Goal: Task Accomplishment & Management: Use online tool/utility

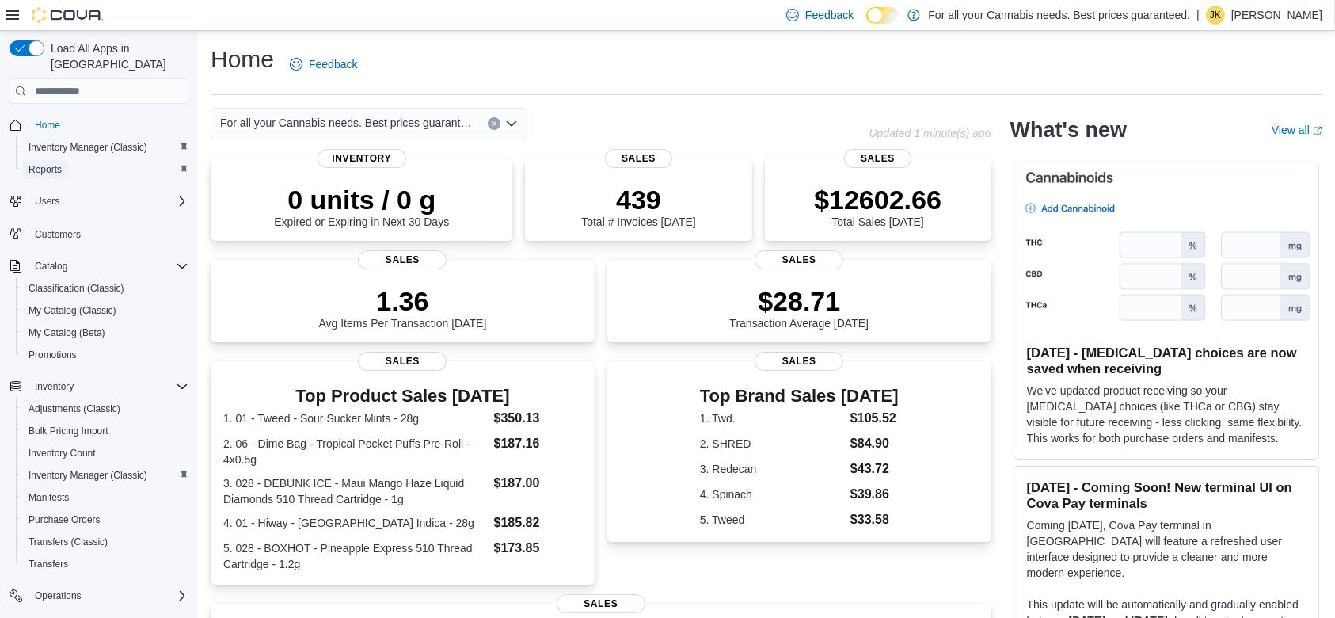
click at [52, 163] on span "Reports" at bounding box center [45, 169] width 33 height 13
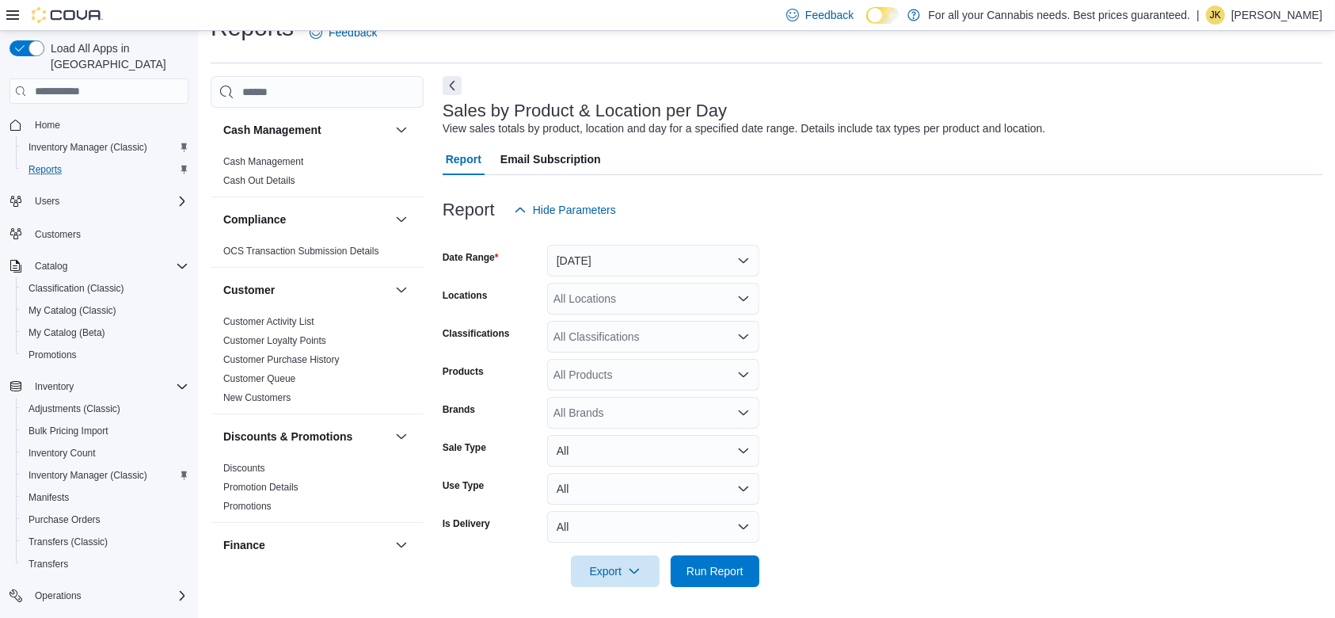
scroll to position [1062, 0]
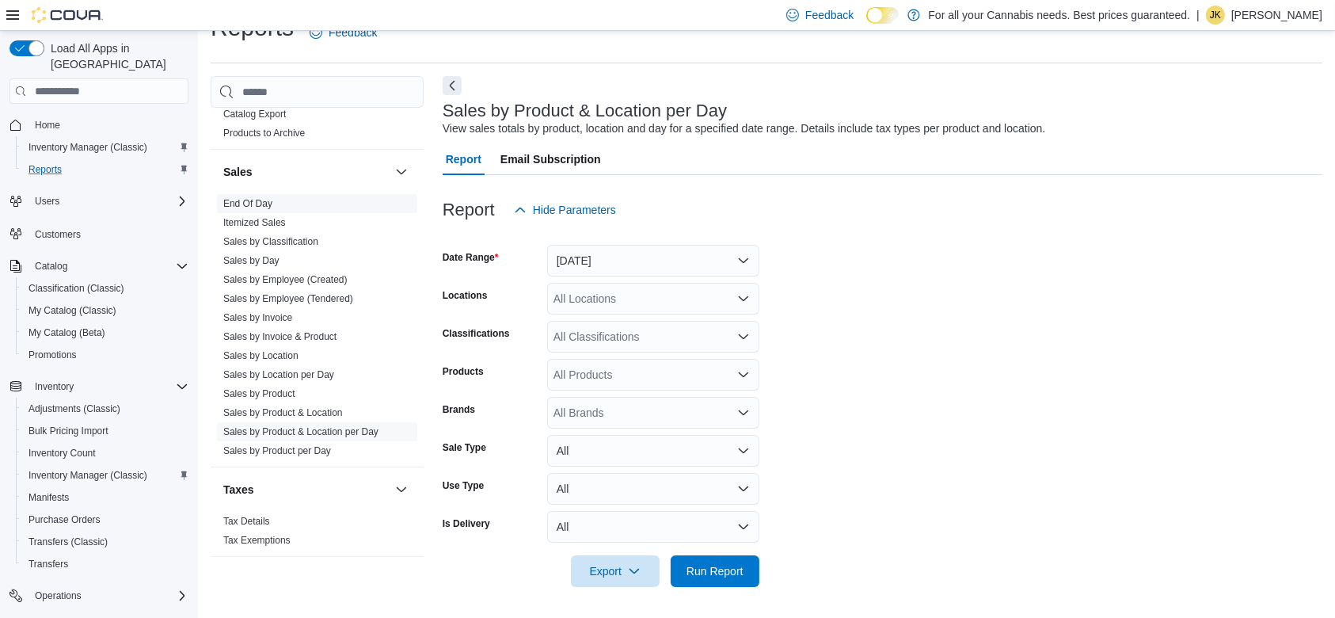
click at [276, 202] on span "End Of Day" at bounding box center [317, 203] width 200 height 19
click at [253, 200] on link "End Of Day" at bounding box center [247, 203] width 49 height 11
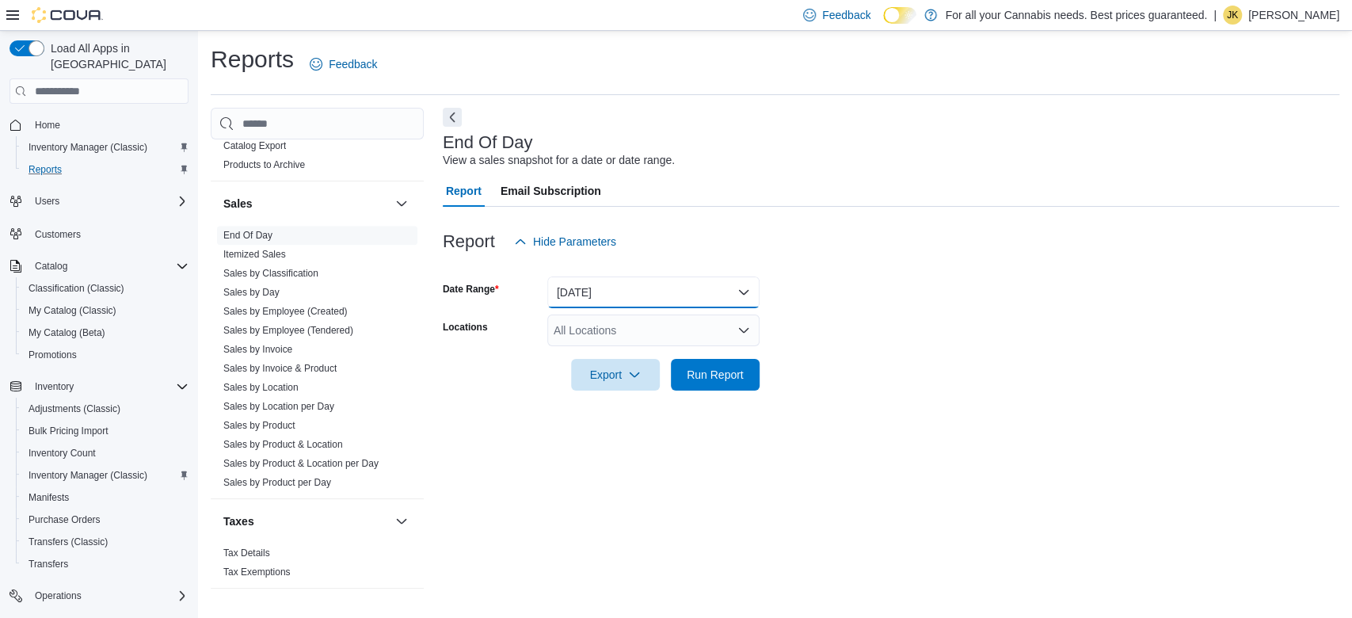
click at [610, 293] on button "[DATE]" at bounding box center [653, 292] width 212 height 32
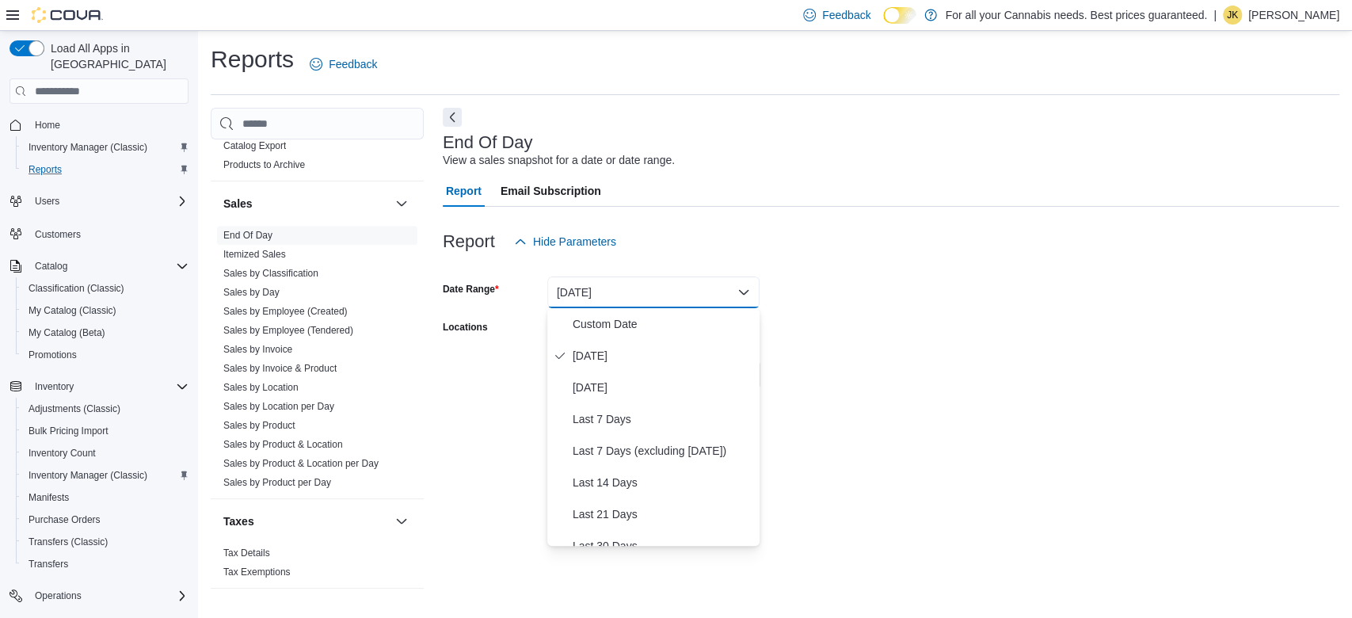
click at [860, 278] on form "Date Range [DATE] Locations All Locations Export Run Report" at bounding box center [891, 323] width 896 height 133
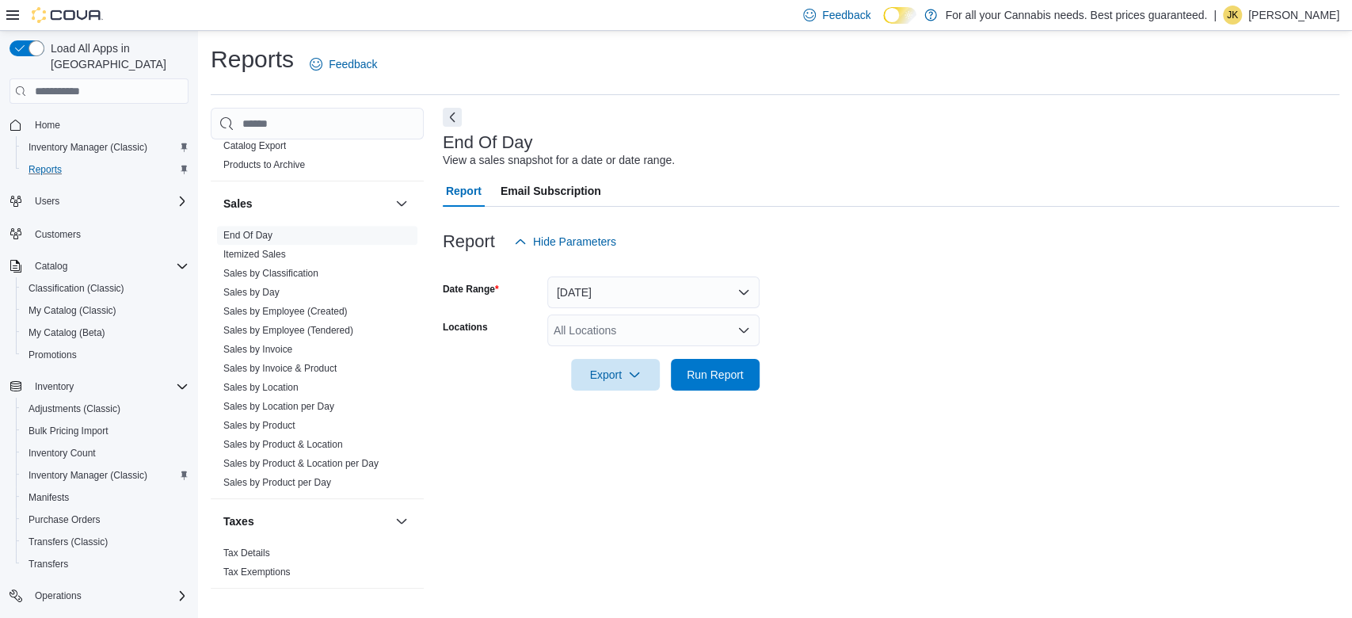
click at [715, 319] on div "All Locations" at bounding box center [653, 330] width 212 height 32
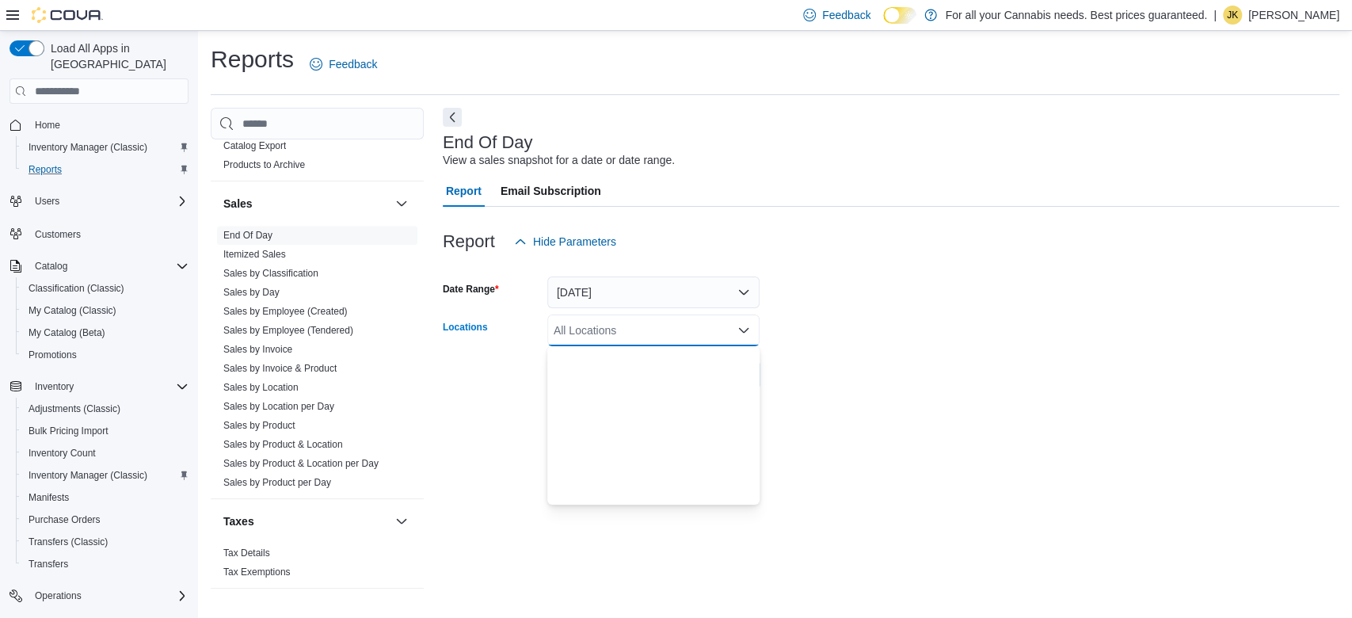
scroll to position [209, 0]
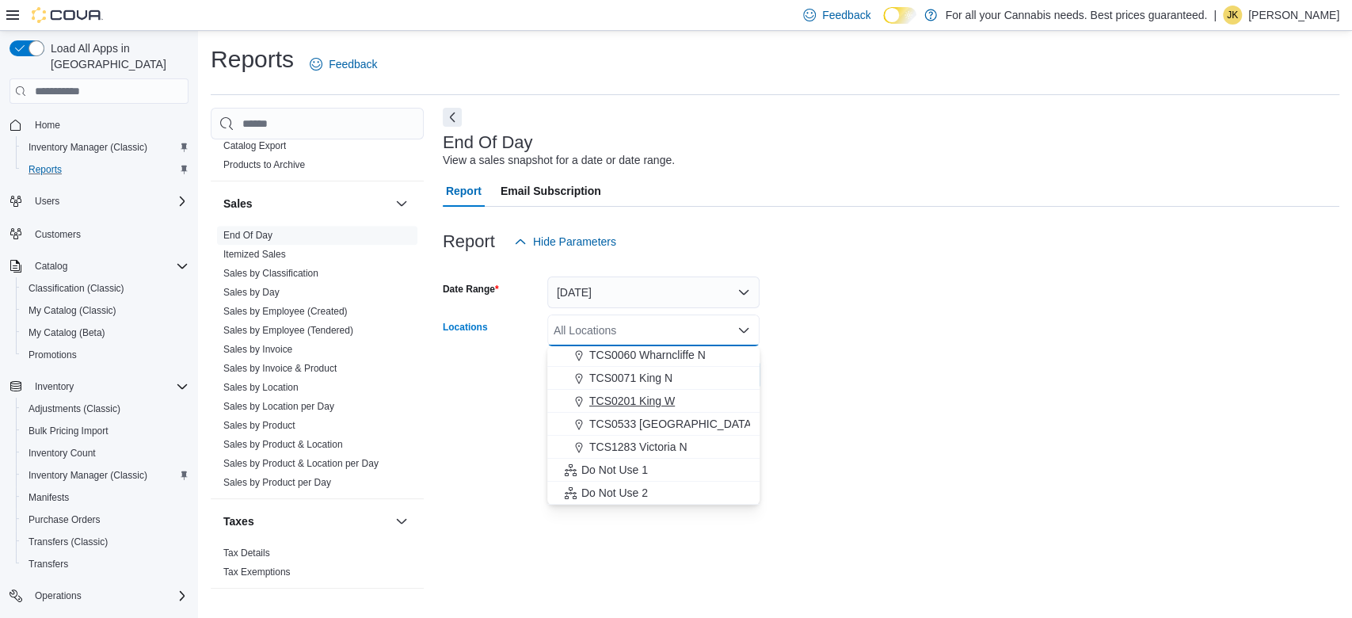
click at [657, 396] on span "TCS0201 King W" at bounding box center [632, 401] width 86 height 16
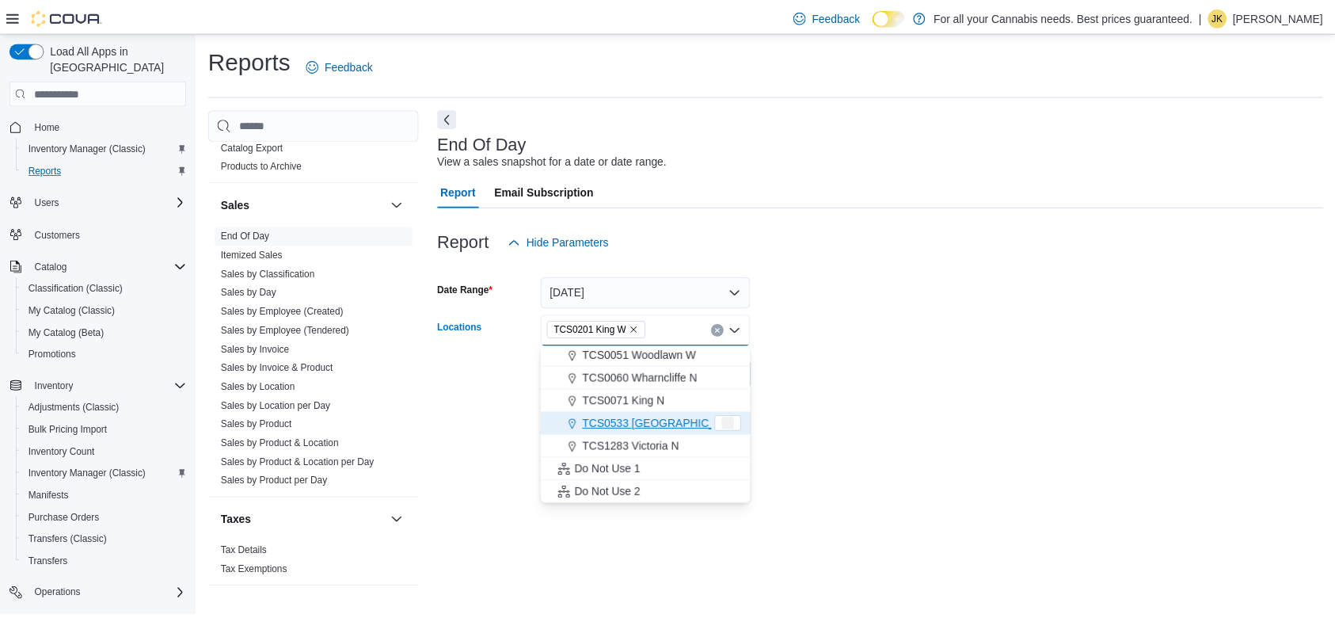
scroll to position [185, 0]
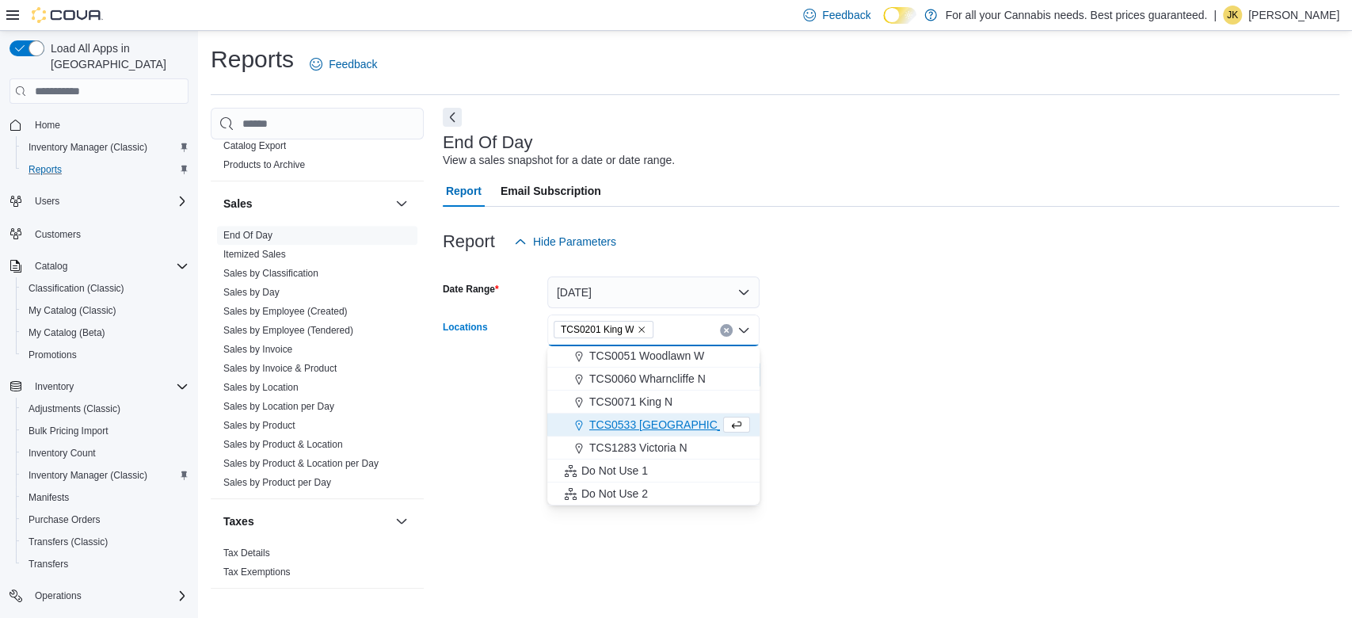
click at [802, 374] on form "Date Range [DATE] Locations TCS0201 [GEOGRAPHIC_DATA] box. Selected. TCS0201 Ki…" at bounding box center [891, 323] width 896 height 133
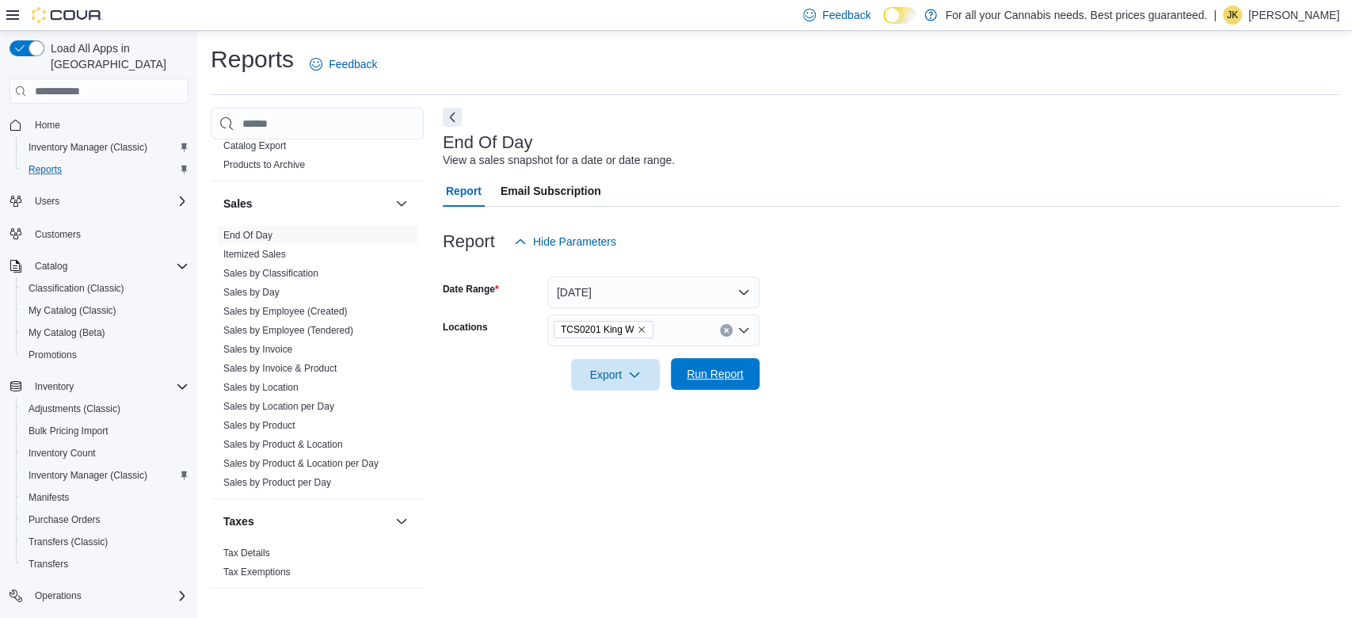
click at [734, 383] on span "Run Report" at bounding box center [715, 374] width 70 height 32
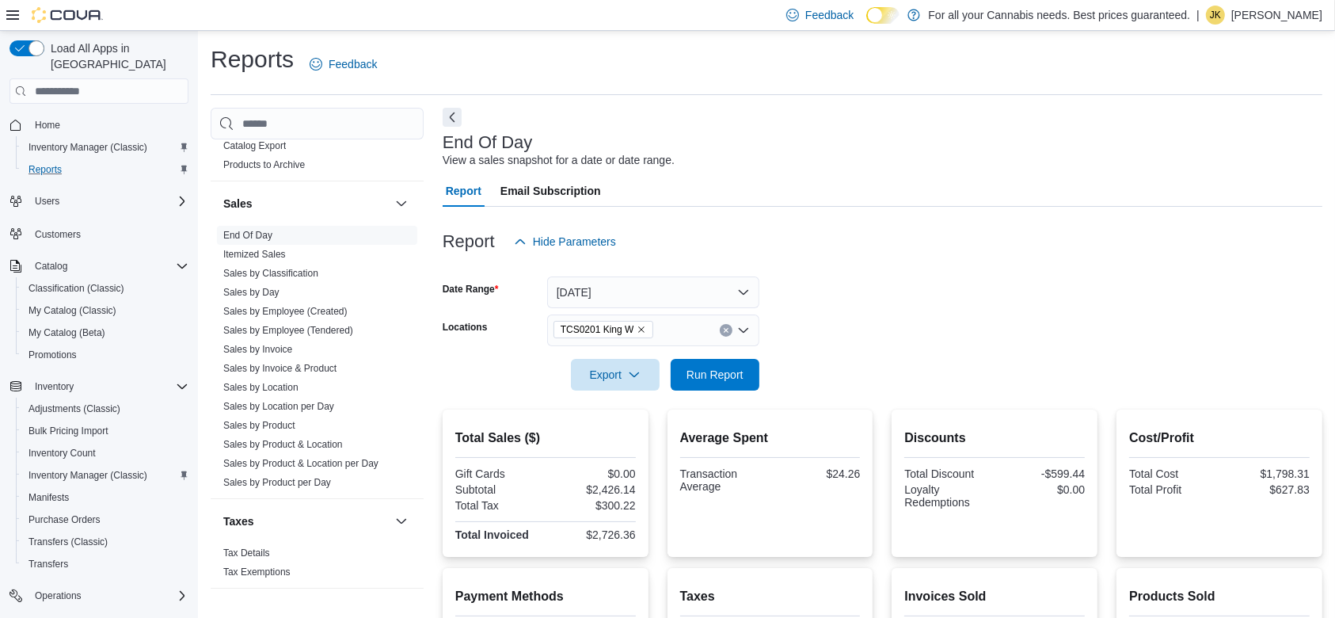
click at [727, 328] on icon "Clear input" at bounding box center [726, 330] width 4 height 4
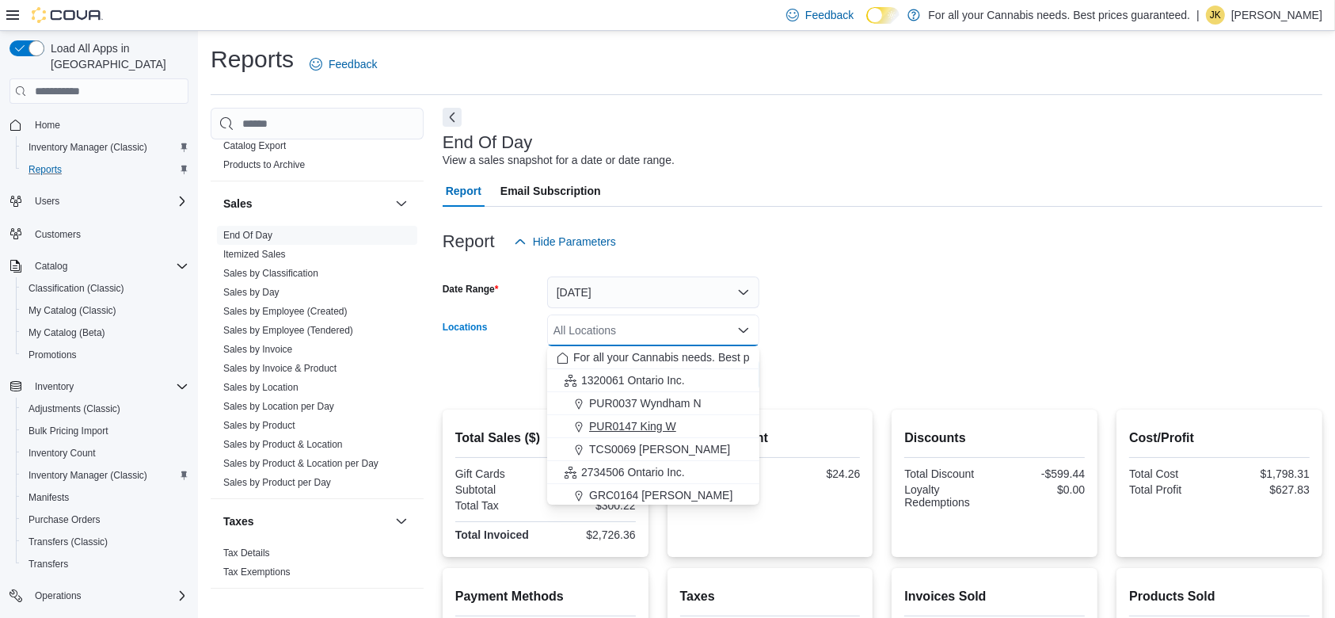
click at [646, 432] on span "PUR0147 King W" at bounding box center [632, 426] width 87 height 16
click at [899, 271] on div at bounding box center [883, 266] width 880 height 19
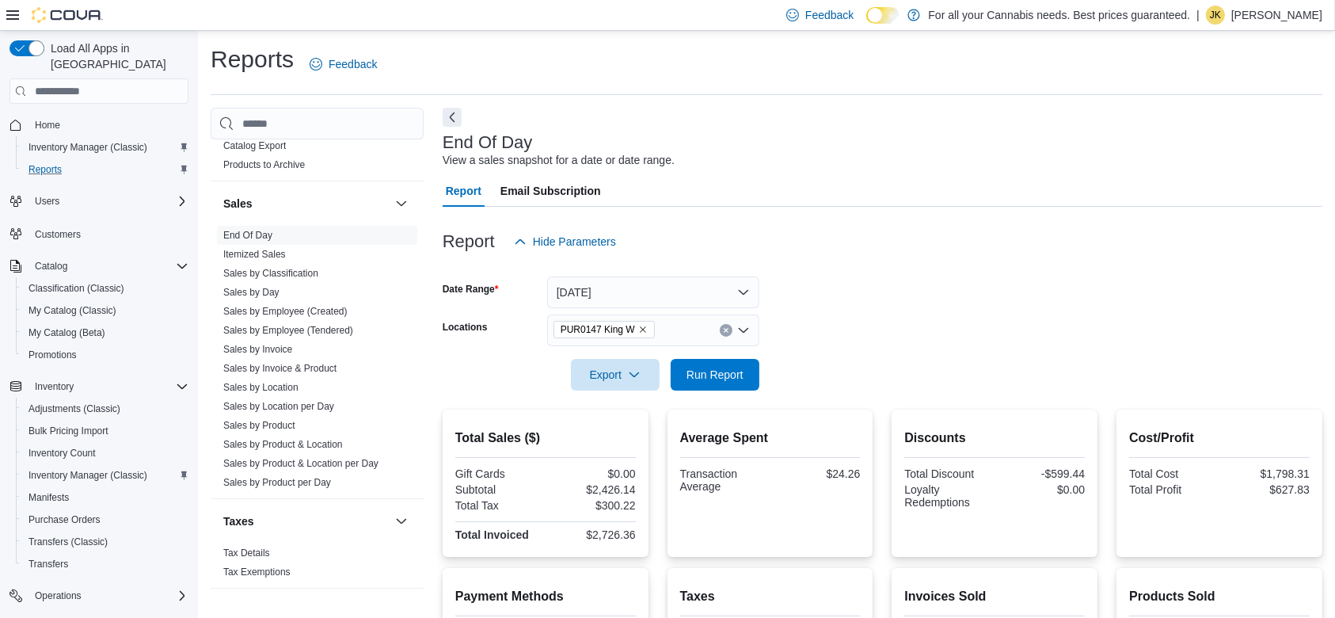
click at [723, 391] on div at bounding box center [883, 399] width 880 height 19
click at [723, 390] on span "Run Report" at bounding box center [715, 374] width 70 height 32
click at [297, 466] on link "Sales by Product & Location per Day" at bounding box center [300, 463] width 155 height 11
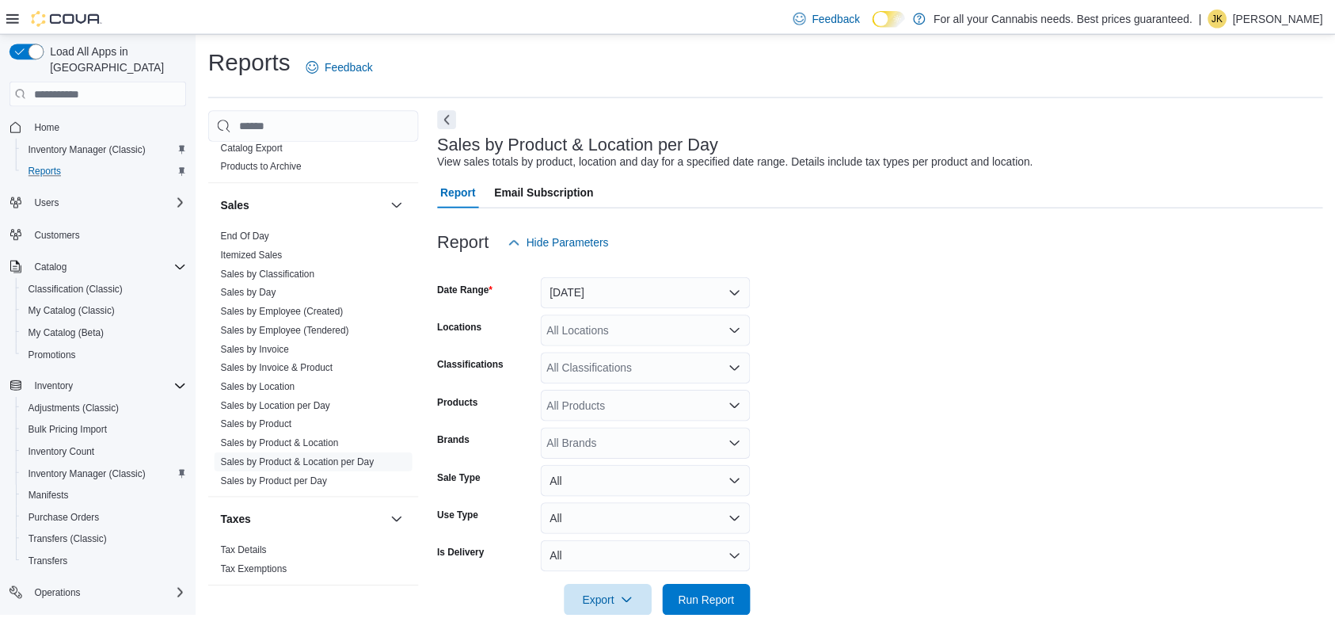
scroll to position [32, 0]
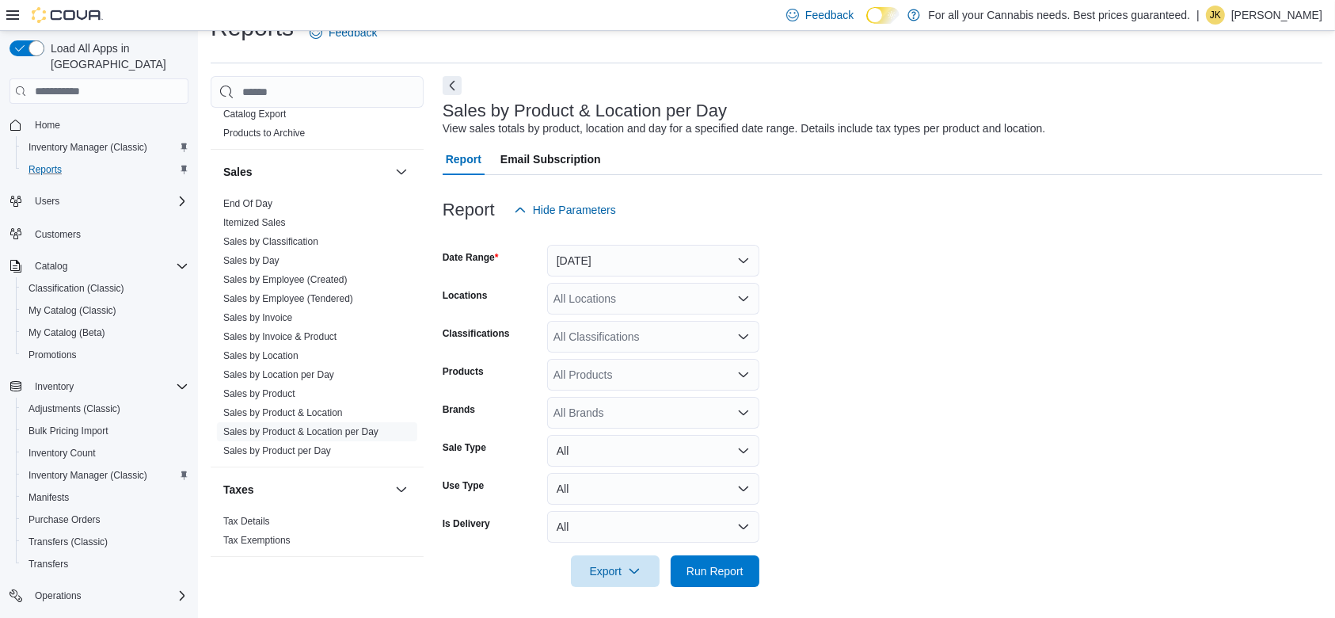
click at [659, 277] on form "Date Range [DATE] Locations All Locations Classifications All Classifications P…" at bounding box center [883, 406] width 880 height 361
click at [645, 262] on button "[DATE]" at bounding box center [653, 261] width 212 height 32
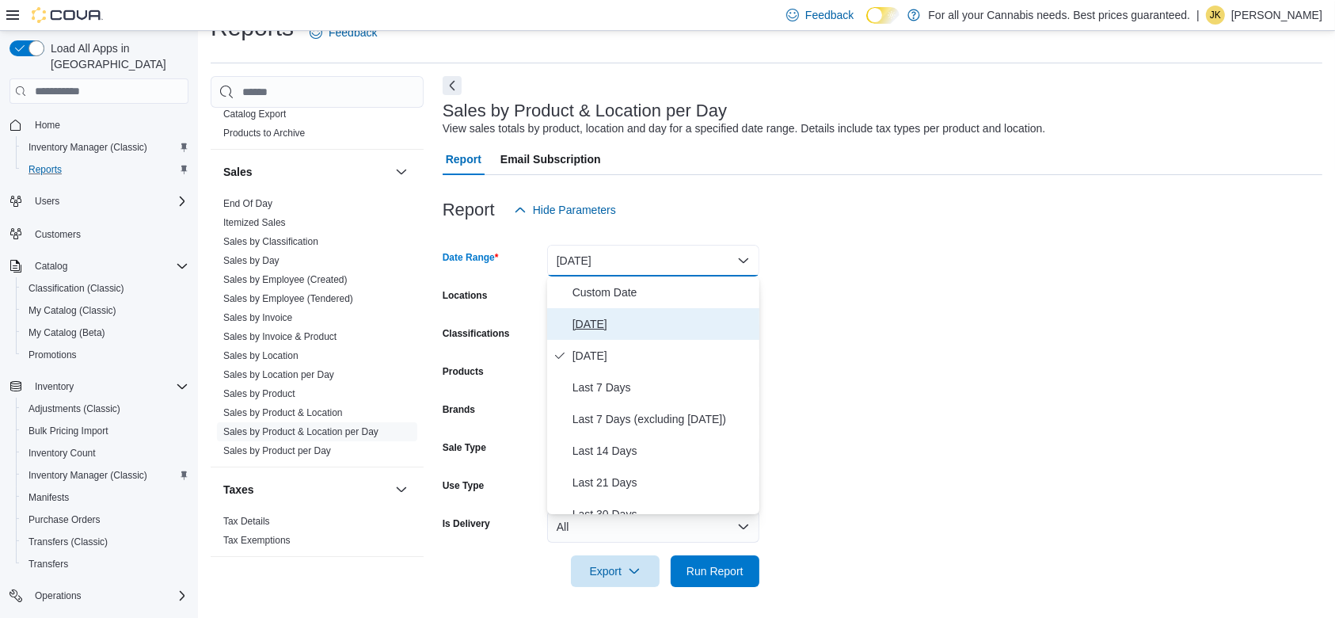
click at [626, 333] on button "[DATE]" at bounding box center [653, 324] width 212 height 32
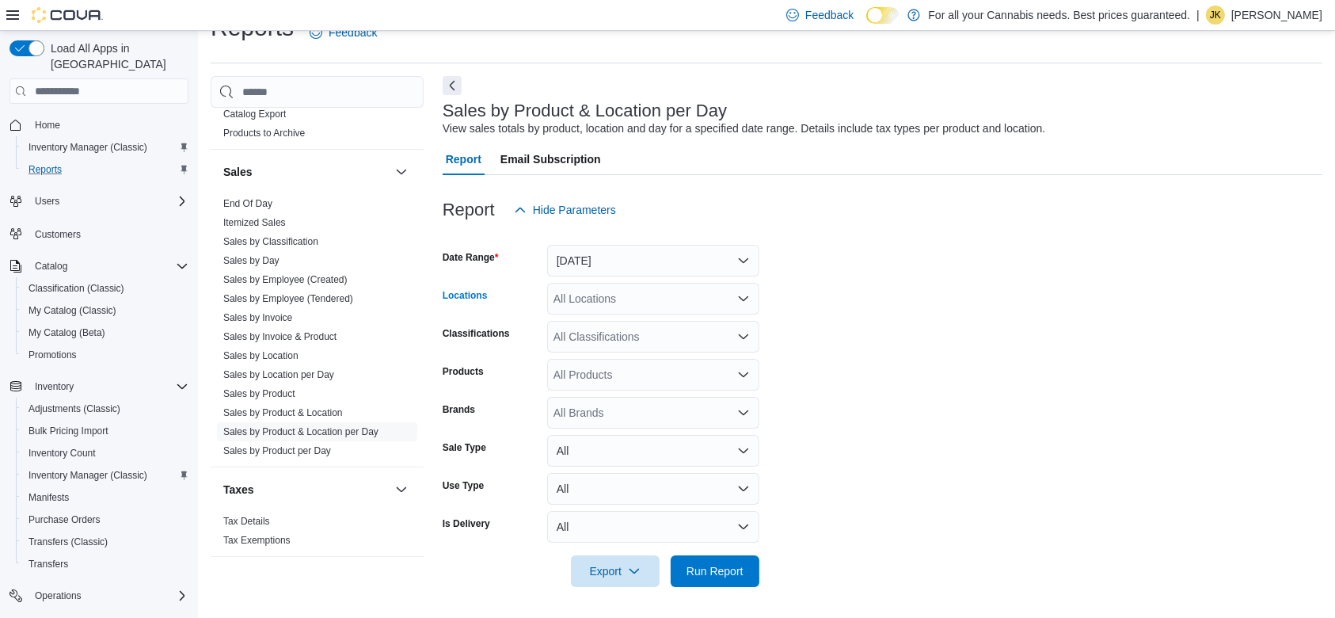
click at [615, 301] on div "All Locations" at bounding box center [653, 299] width 212 height 32
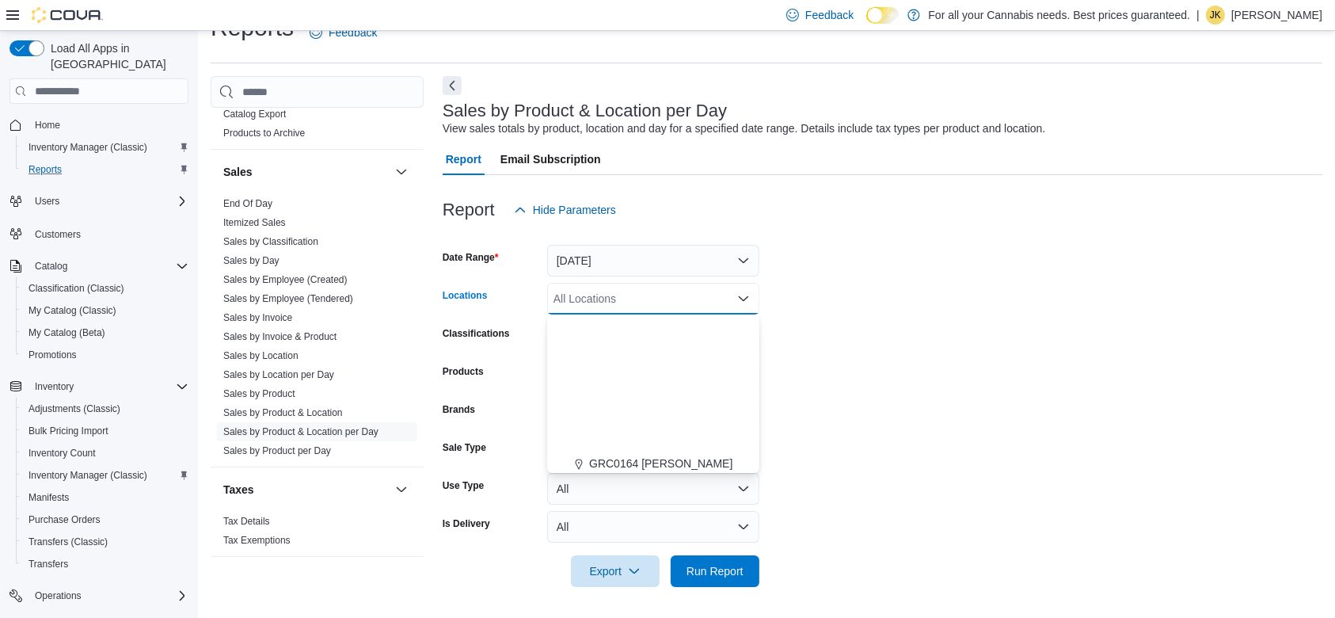
scroll to position [209, 0]
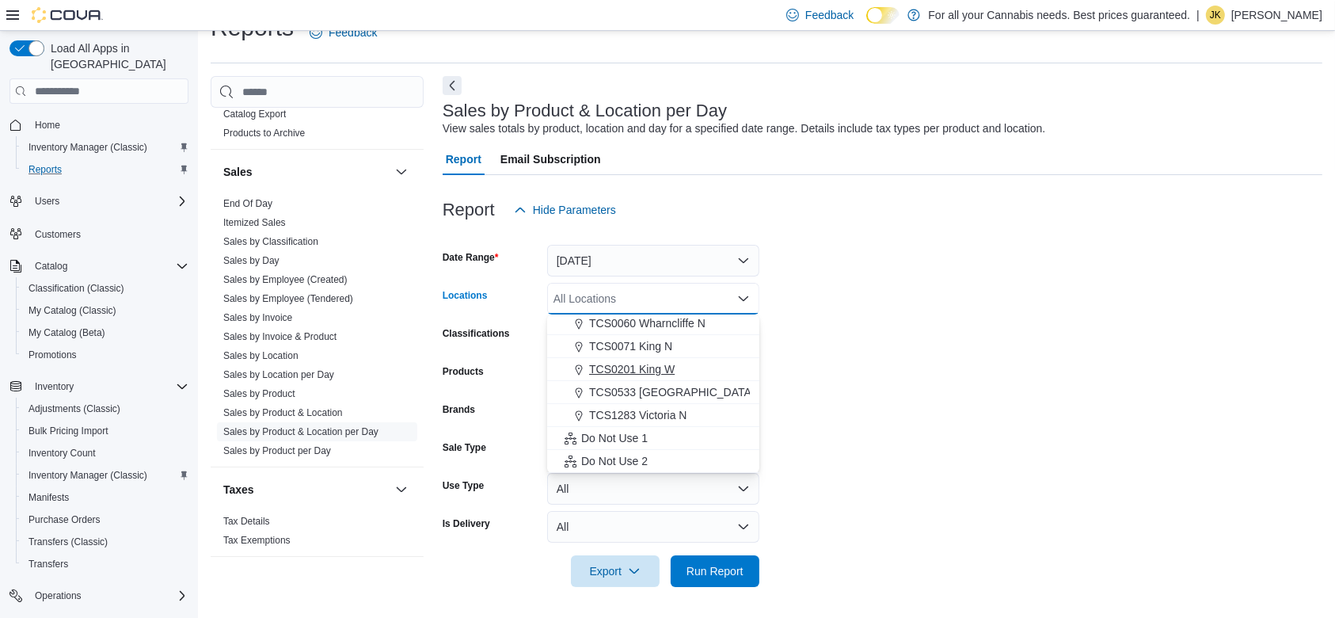
click at [674, 363] on span "TCS0201 King W" at bounding box center [632, 369] width 86 height 16
click at [967, 428] on form "Date Range [DATE] Locations TCS0201 [GEOGRAPHIC_DATA] box. Selected. TCS0201 Ki…" at bounding box center [883, 406] width 880 height 361
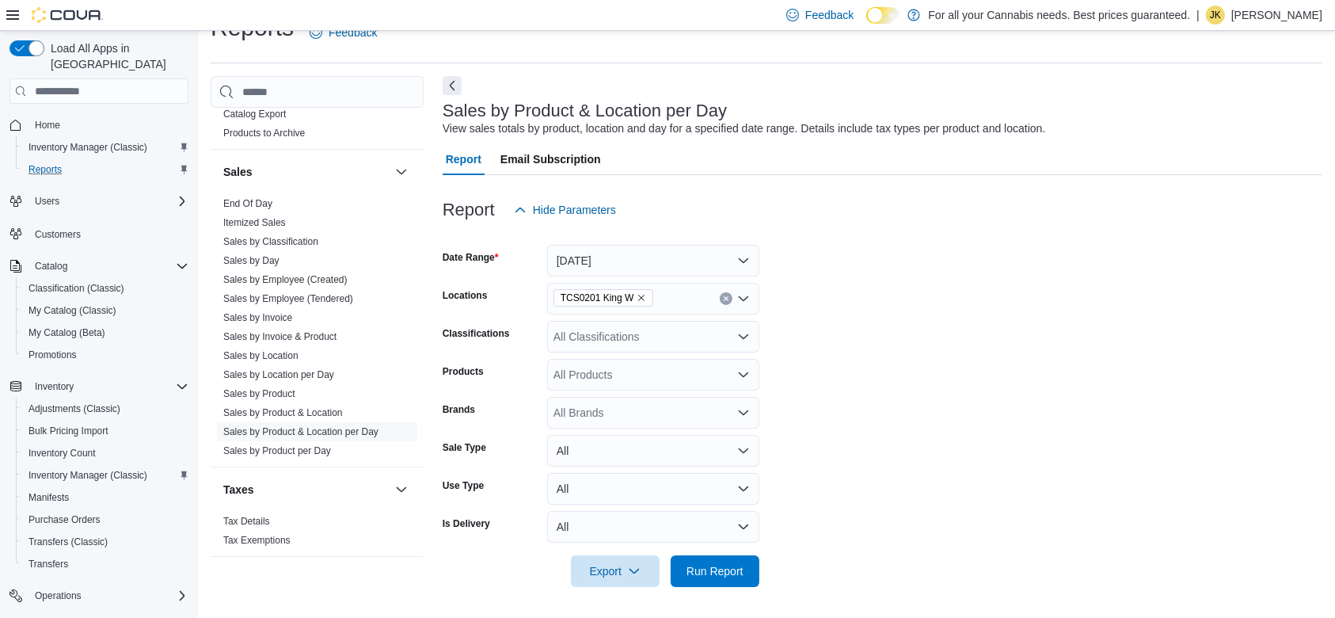
click at [967, 428] on form "Date Range [DATE] Locations TCS0201 King W Classifications All Classifications …" at bounding box center [883, 406] width 880 height 361
click at [675, 337] on div "All Classifications" at bounding box center [653, 337] width 212 height 32
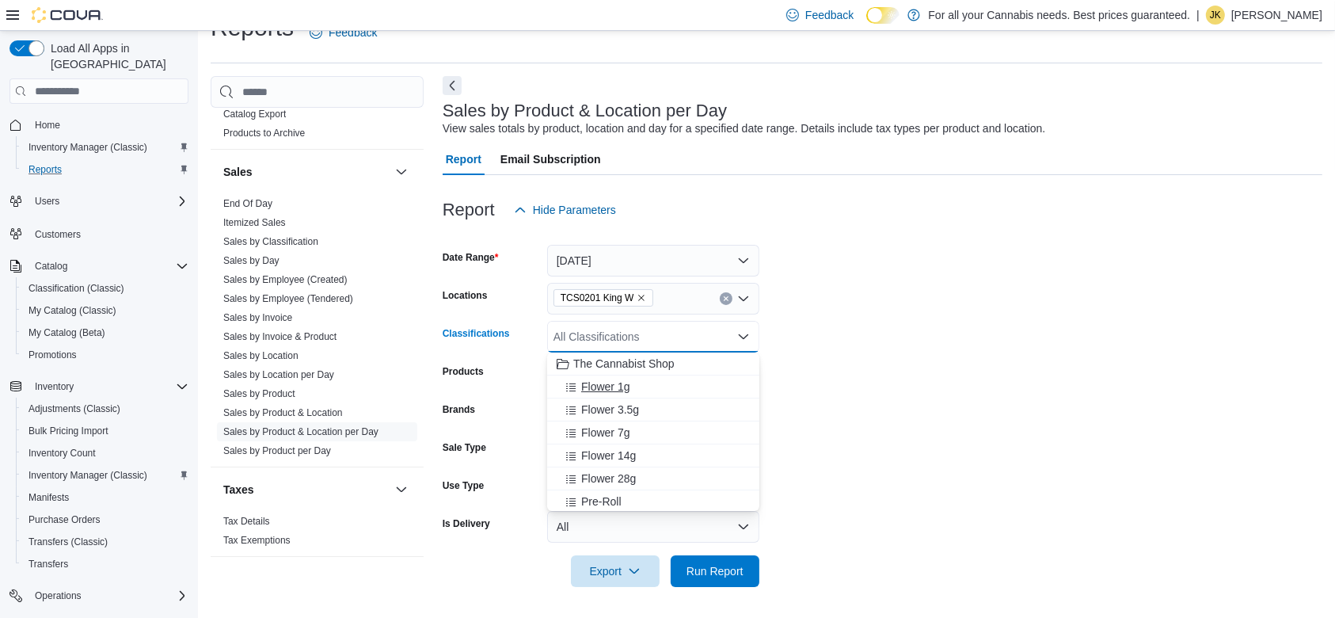
click at [653, 379] on div "Flower 1g" at bounding box center [653, 386] width 193 height 16
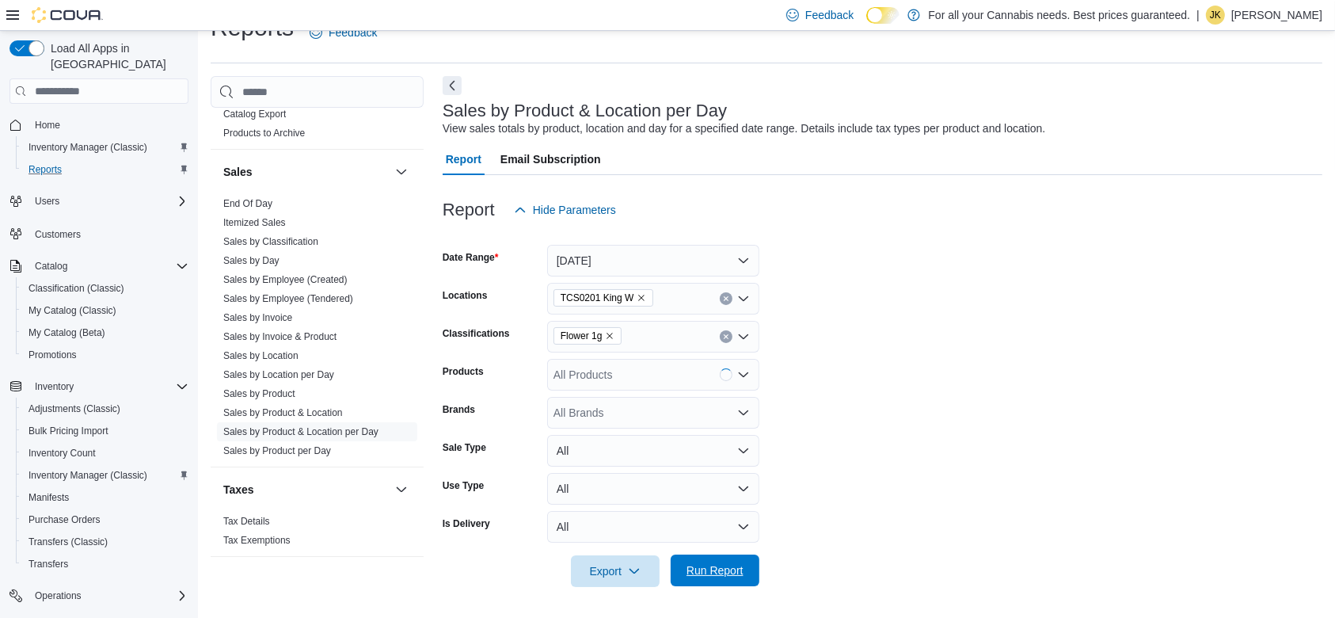
click at [699, 569] on span "Run Report" at bounding box center [714, 570] width 57 height 16
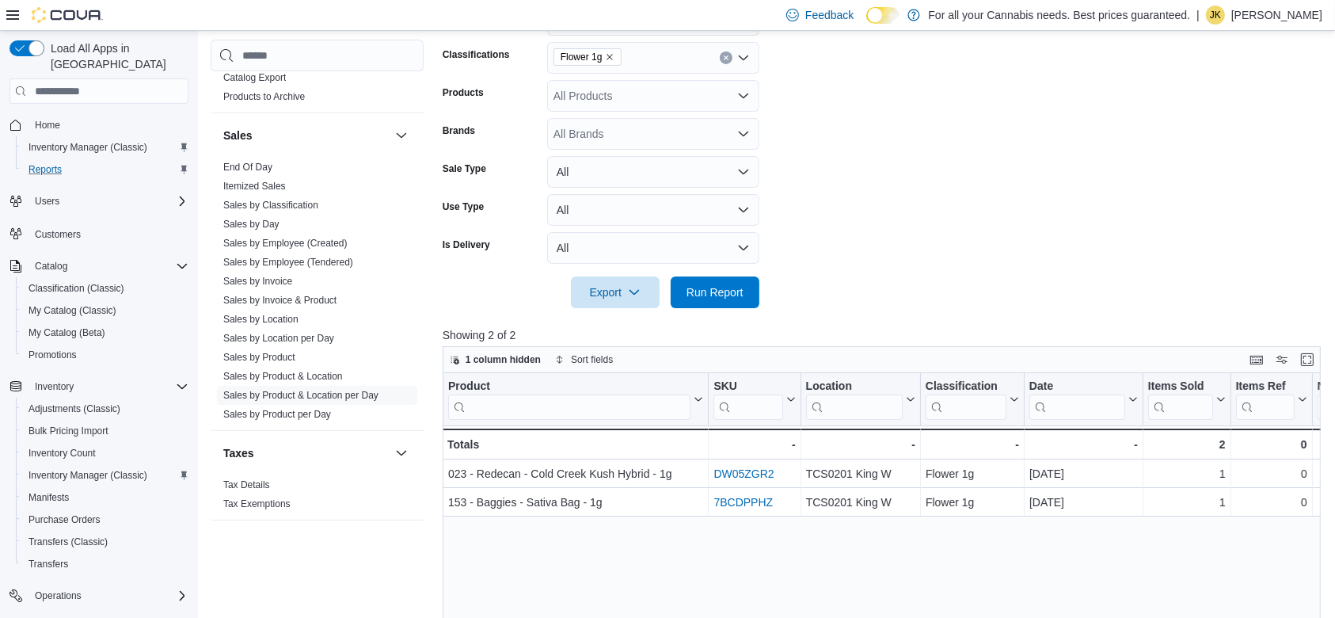
scroll to position [313, 0]
click at [724, 56] on icon "Clear input" at bounding box center [726, 55] width 4 height 4
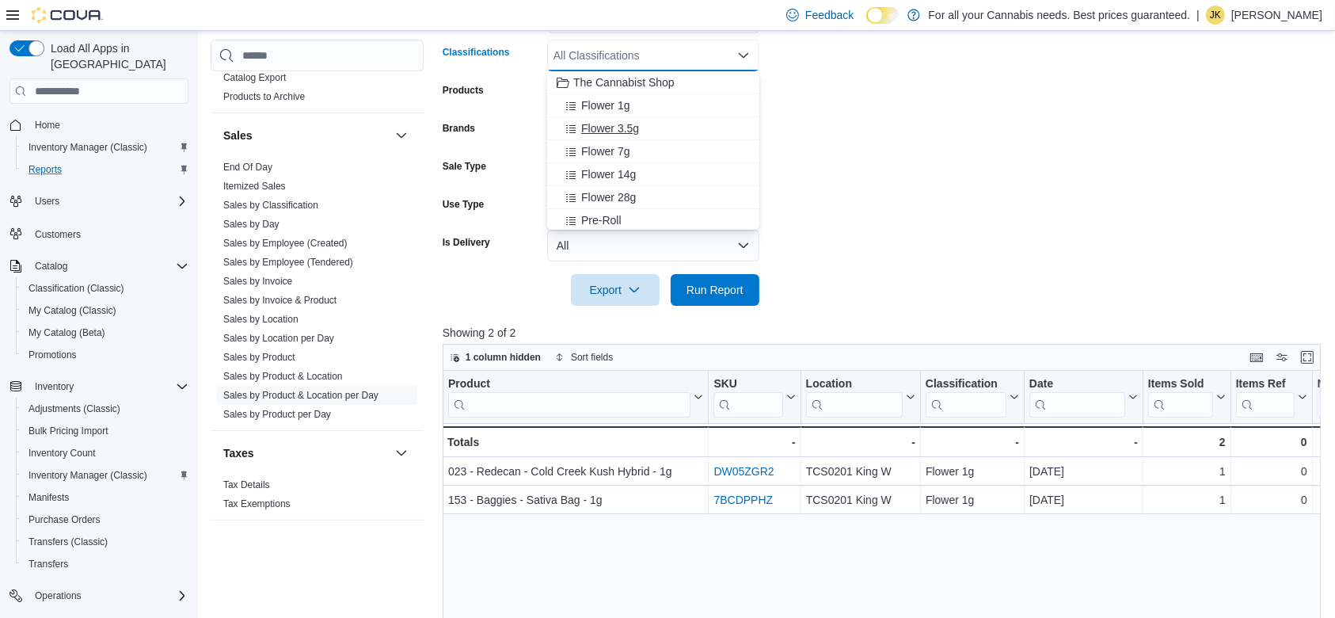
click at [669, 124] on div "Flower 3.5g" at bounding box center [653, 128] width 193 height 16
click at [728, 282] on span "Run Report" at bounding box center [714, 289] width 57 height 16
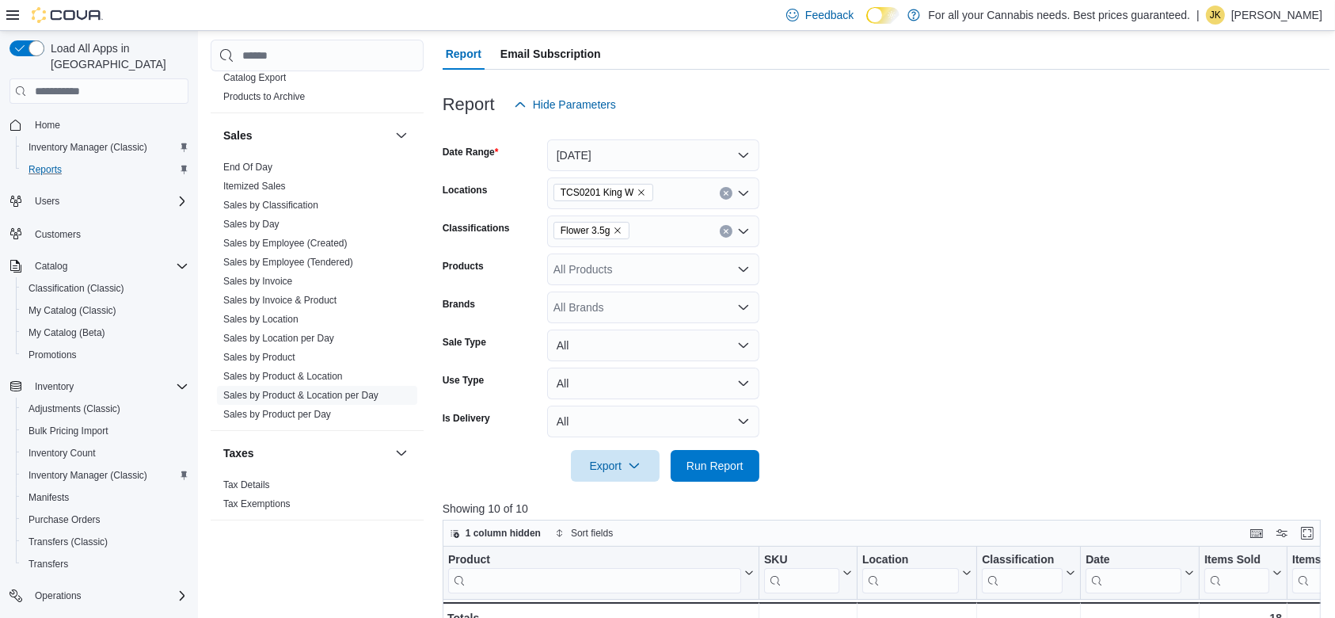
scroll to position [120, 0]
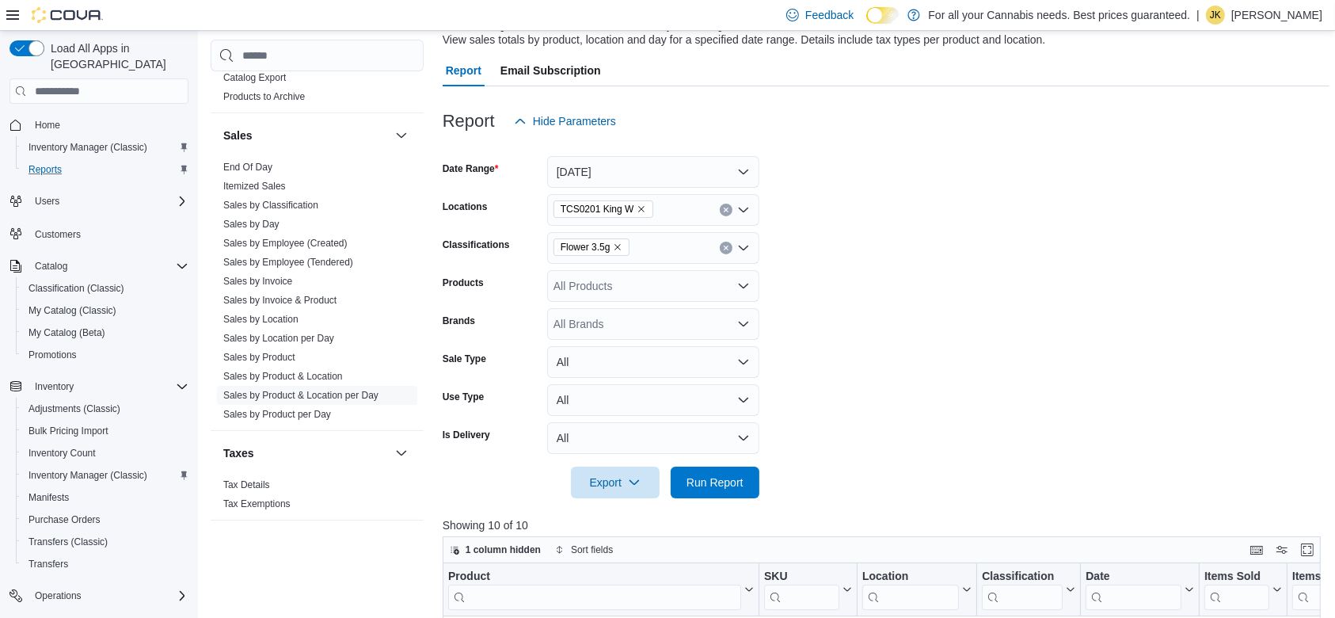
click at [728, 250] on button "Clear input" at bounding box center [726, 248] width 13 height 13
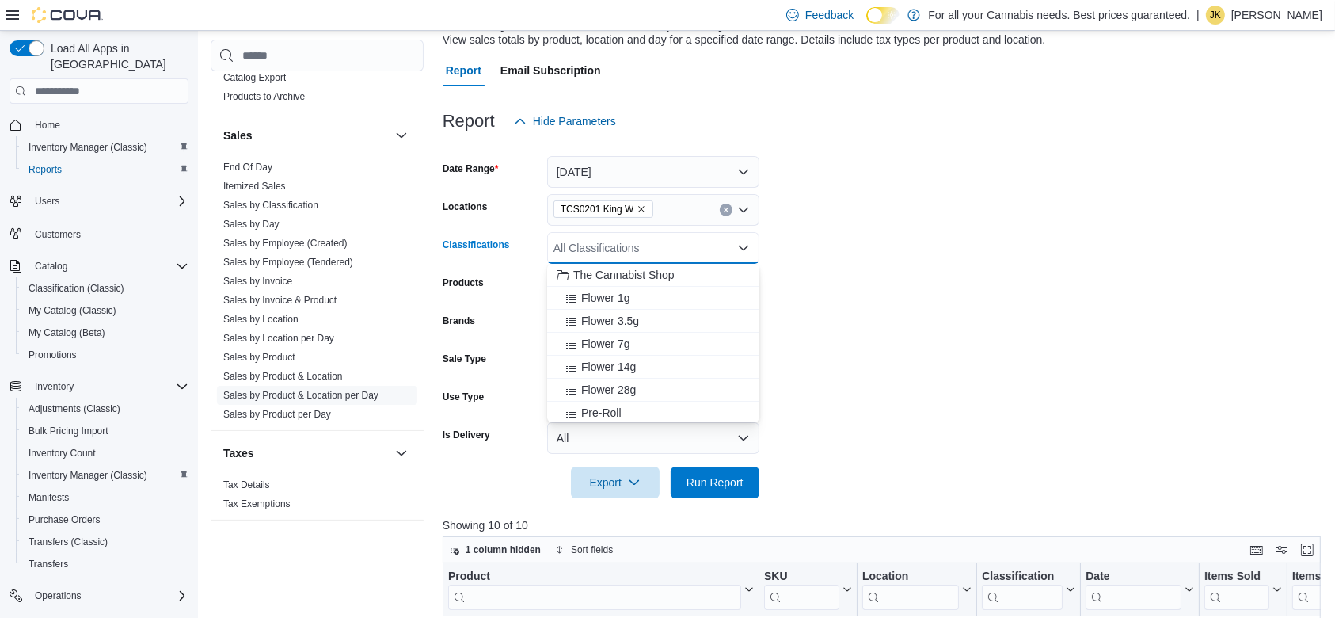
click at [650, 346] on div "Flower 7g" at bounding box center [653, 344] width 193 height 16
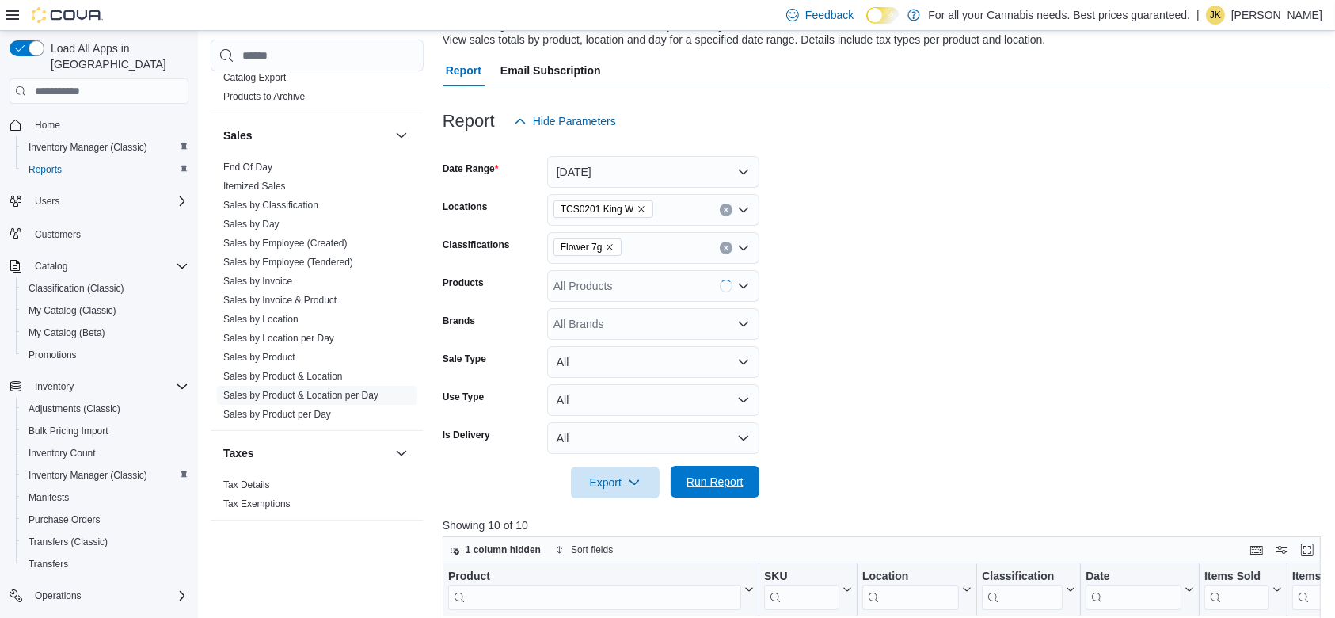
click at [707, 477] on span "Run Report" at bounding box center [714, 481] width 57 height 16
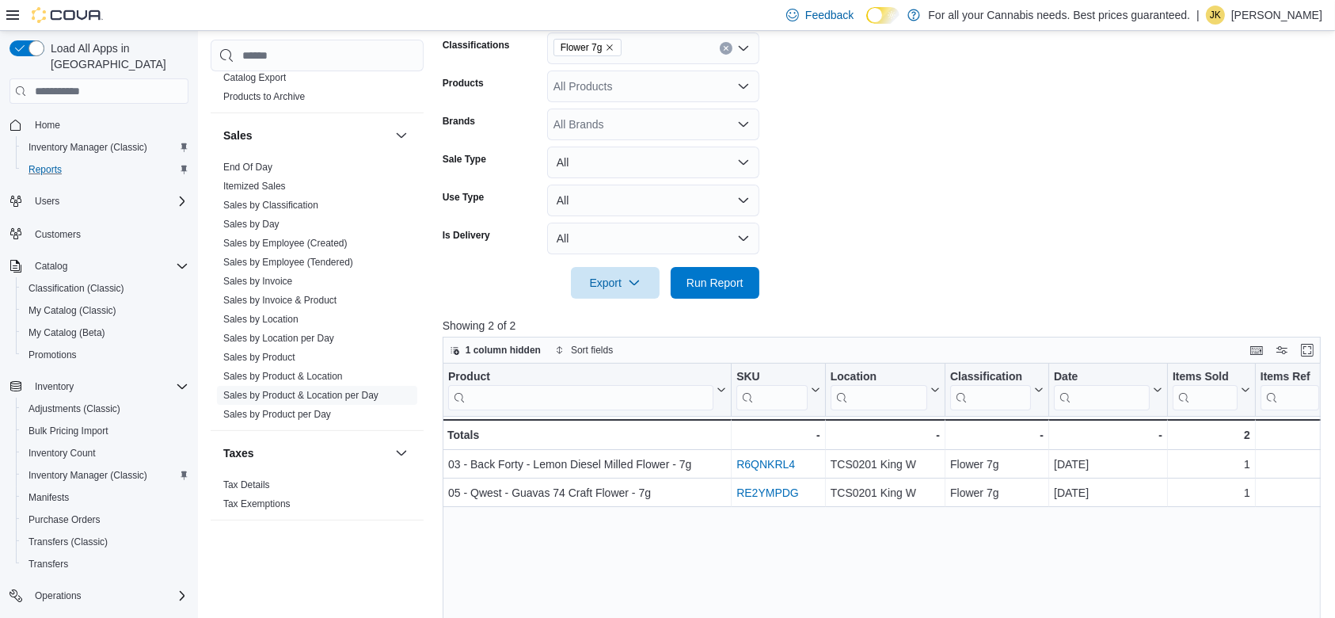
scroll to position [196, 0]
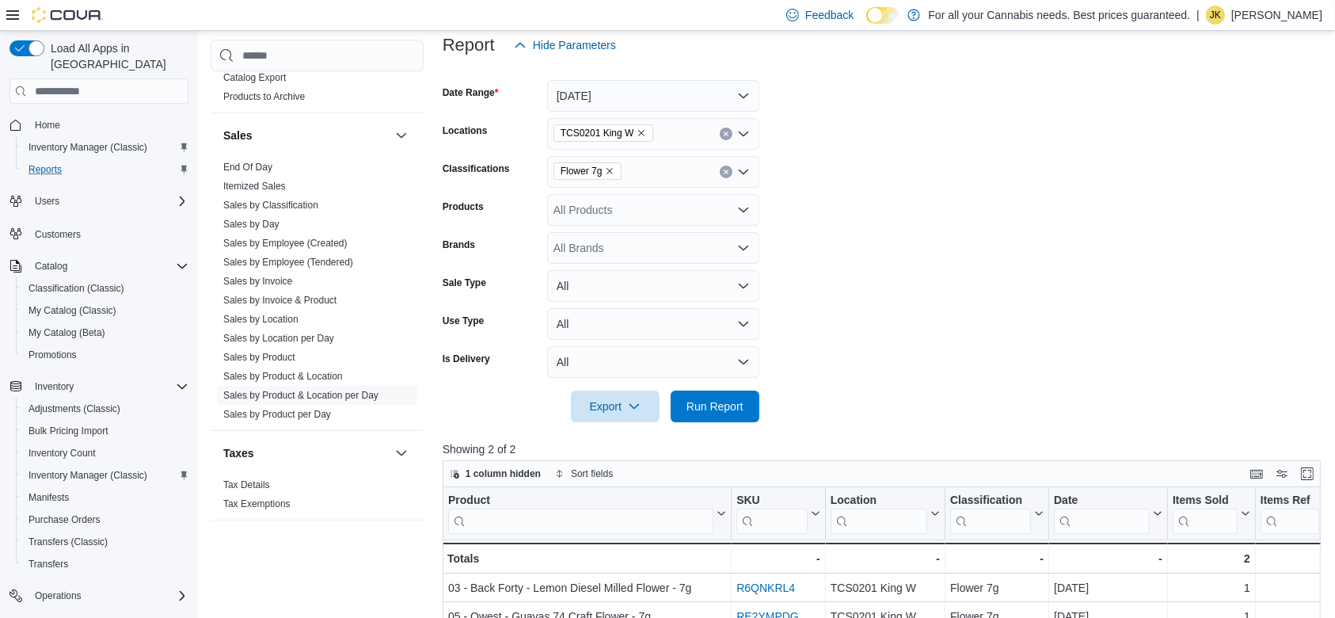
click at [721, 171] on button "Clear input" at bounding box center [726, 171] width 13 height 13
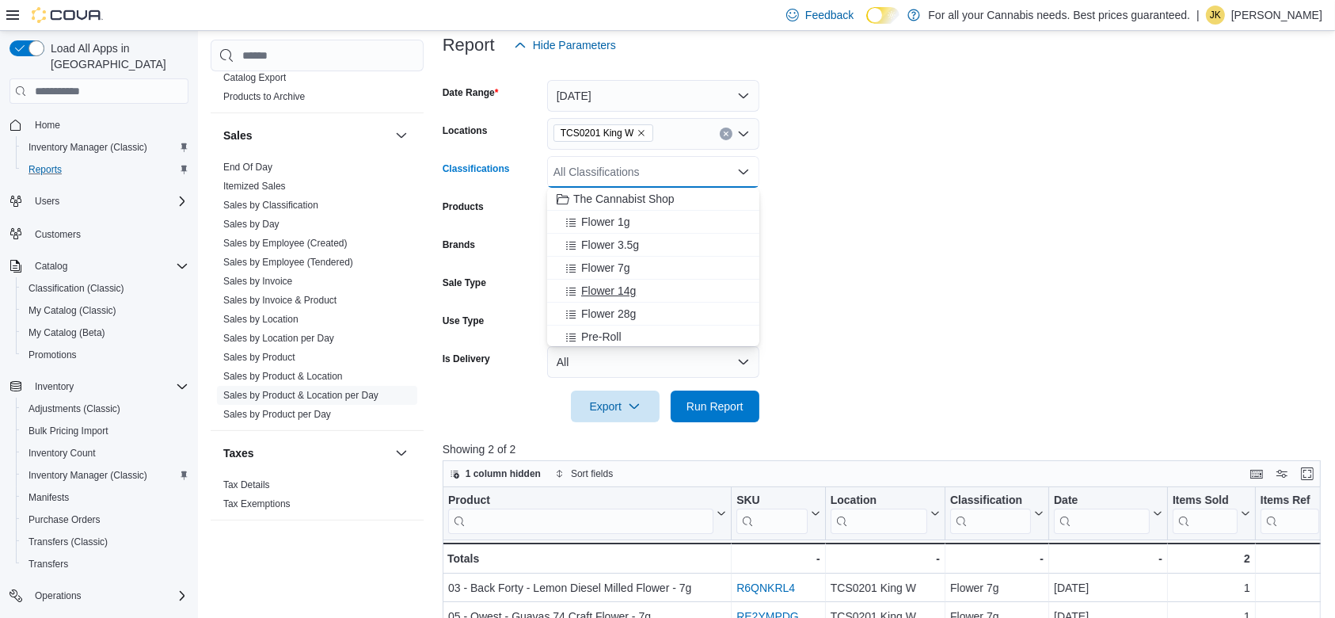
click at [646, 288] on div "Flower 14g" at bounding box center [653, 291] width 193 height 16
click at [709, 399] on span "Run Report" at bounding box center [714, 405] width 57 height 16
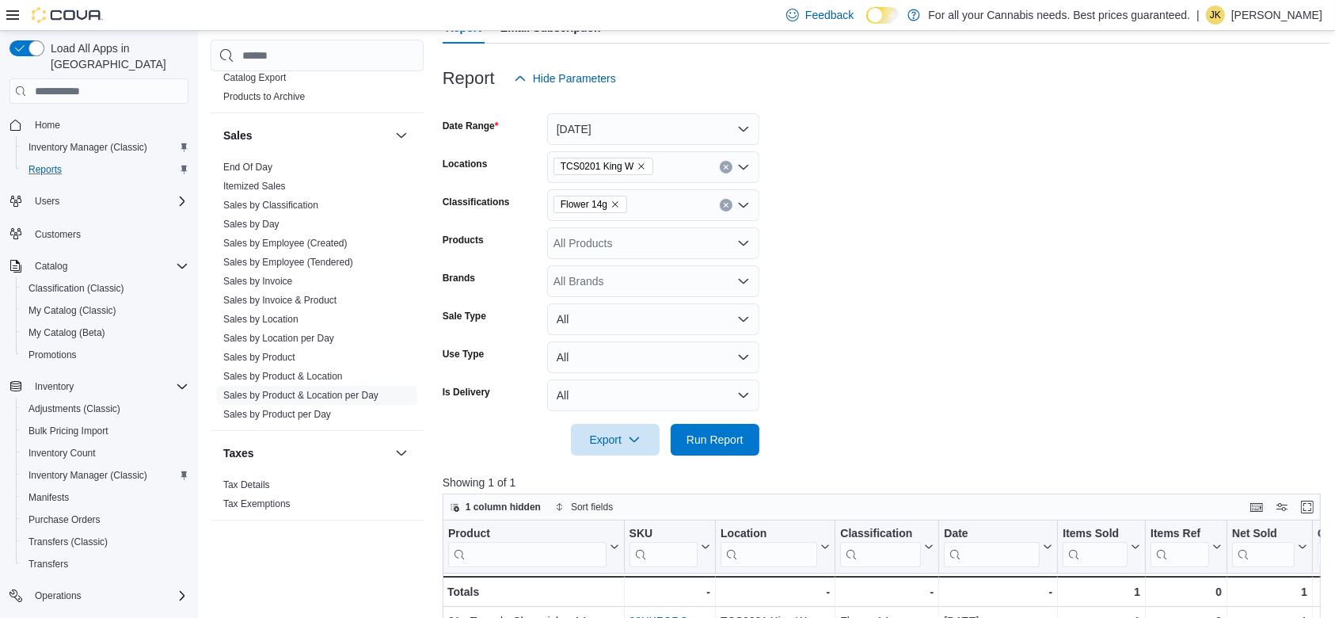
scroll to position [127, 0]
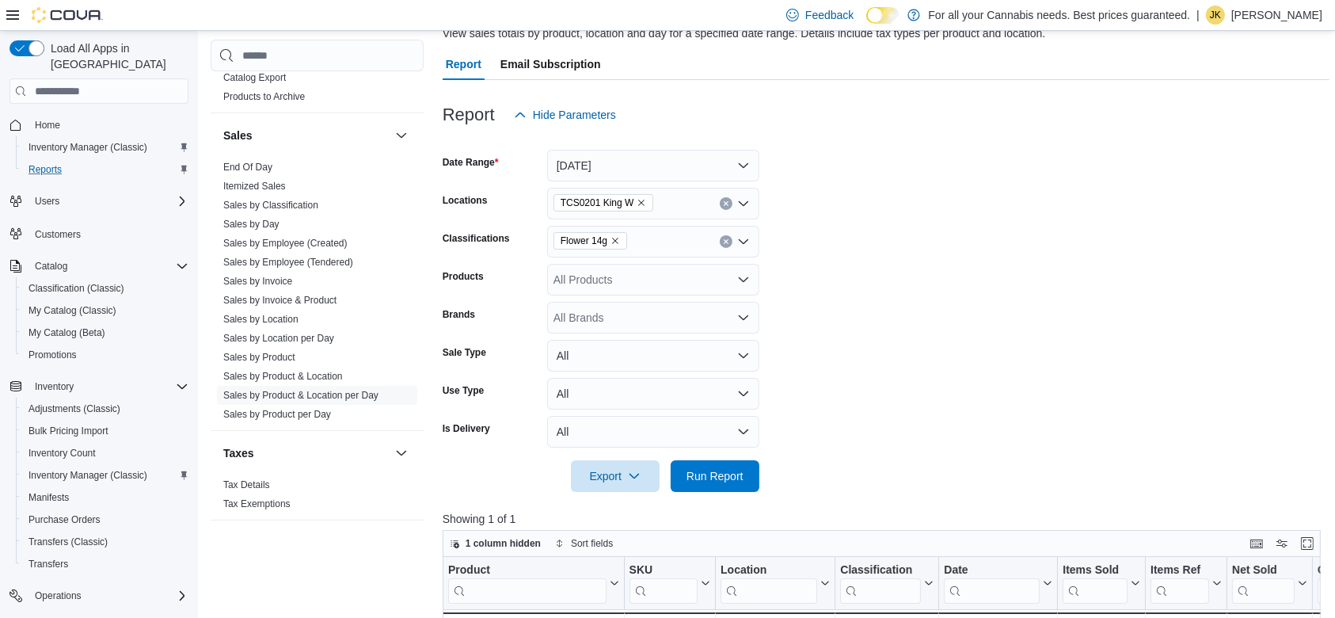
click at [721, 242] on button "Clear input" at bounding box center [726, 241] width 13 height 13
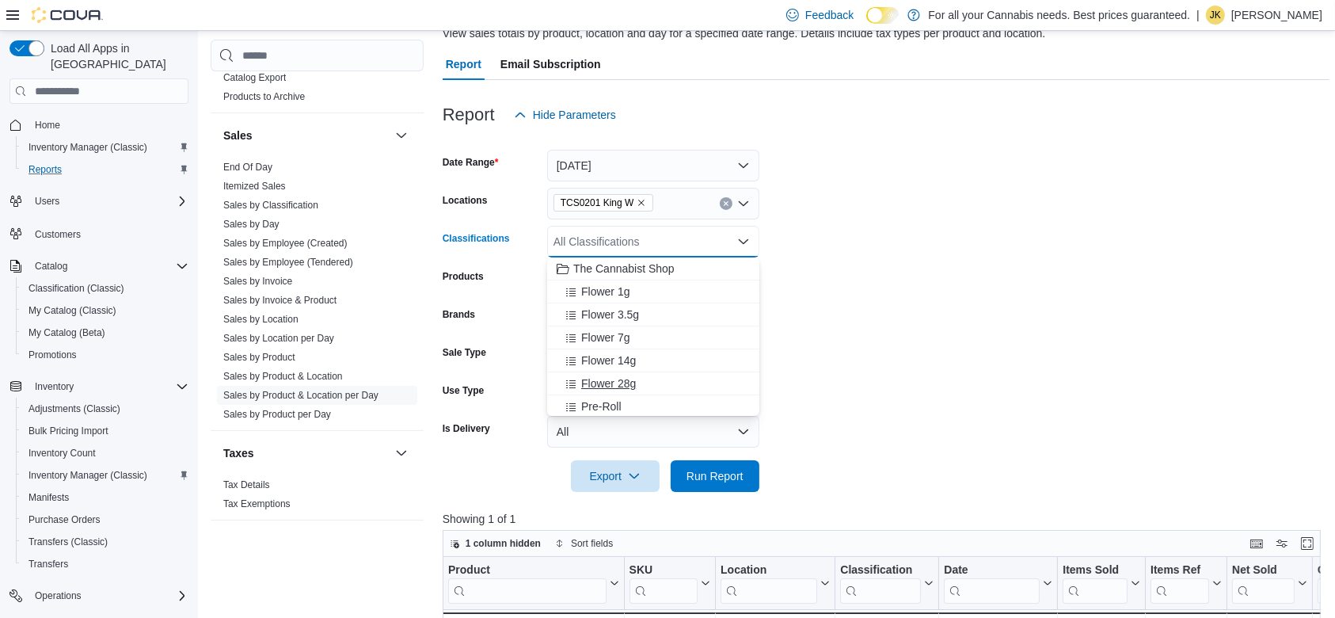
click at [643, 375] on div "Flower 28g" at bounding box center [653, 383] width 193 height 16
click at [717, 477] on span "Run Report" at bounding box center [714, 475] width 57 height 16
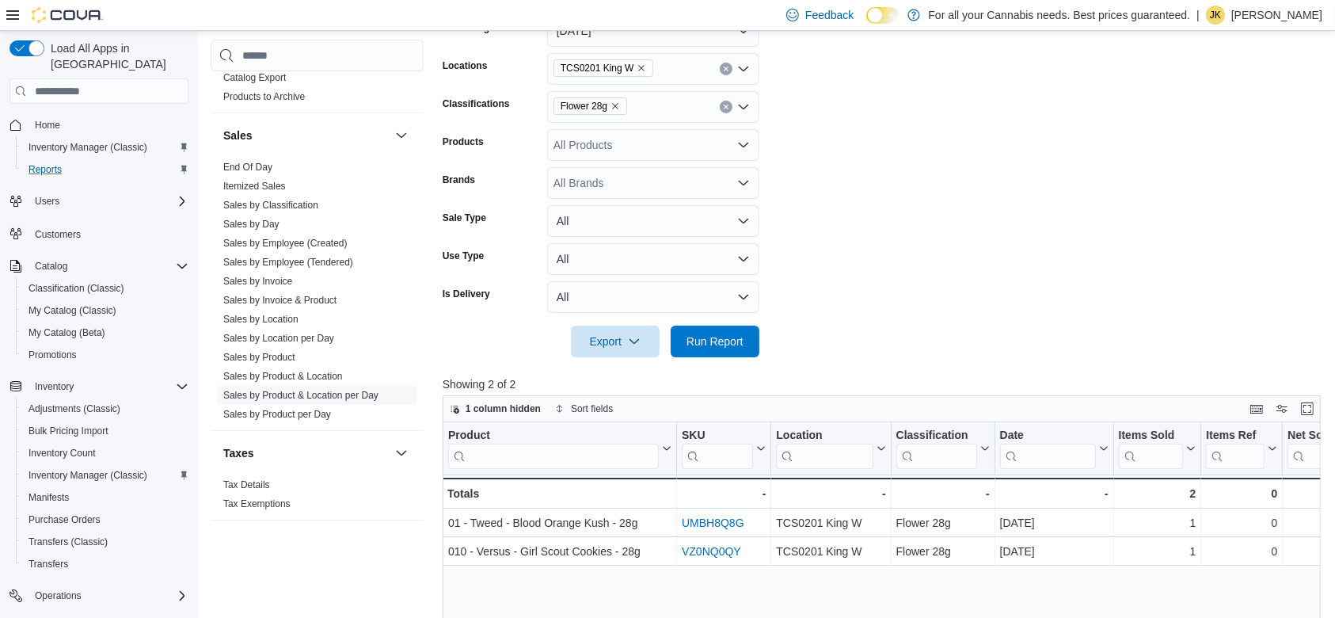
scroll to position [3, 0]
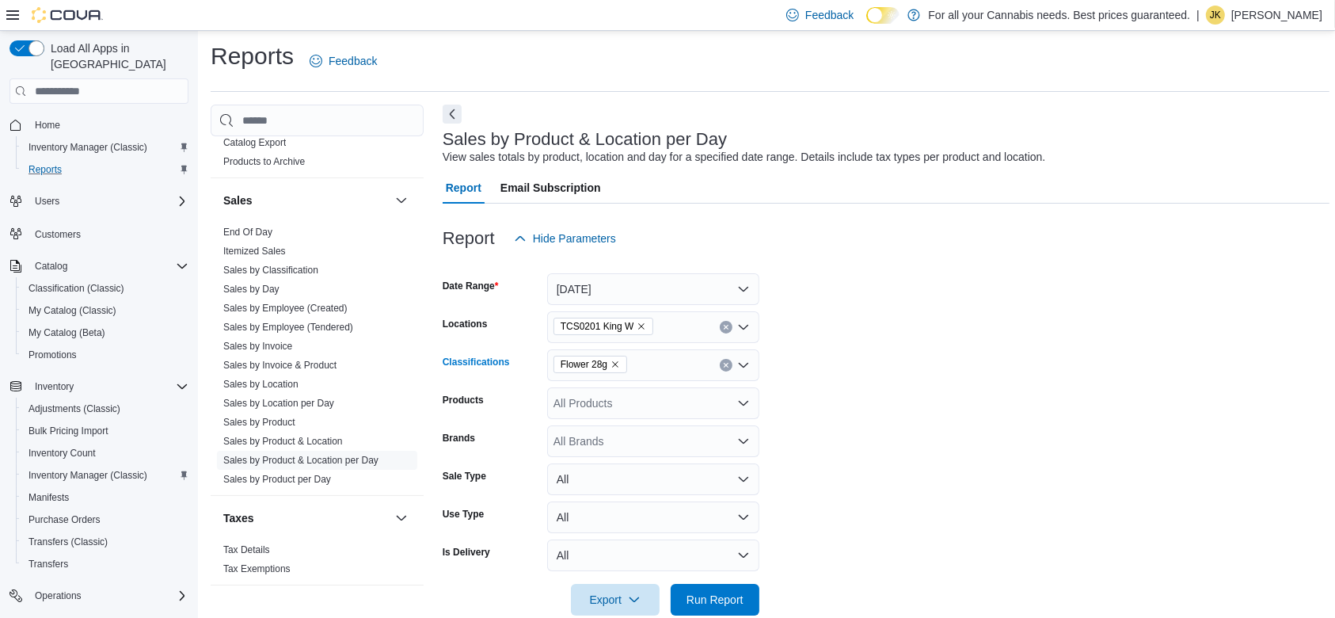
click at [725, 366] on icon "Clear input" at bounding box center [726, 365] width 6 height 6
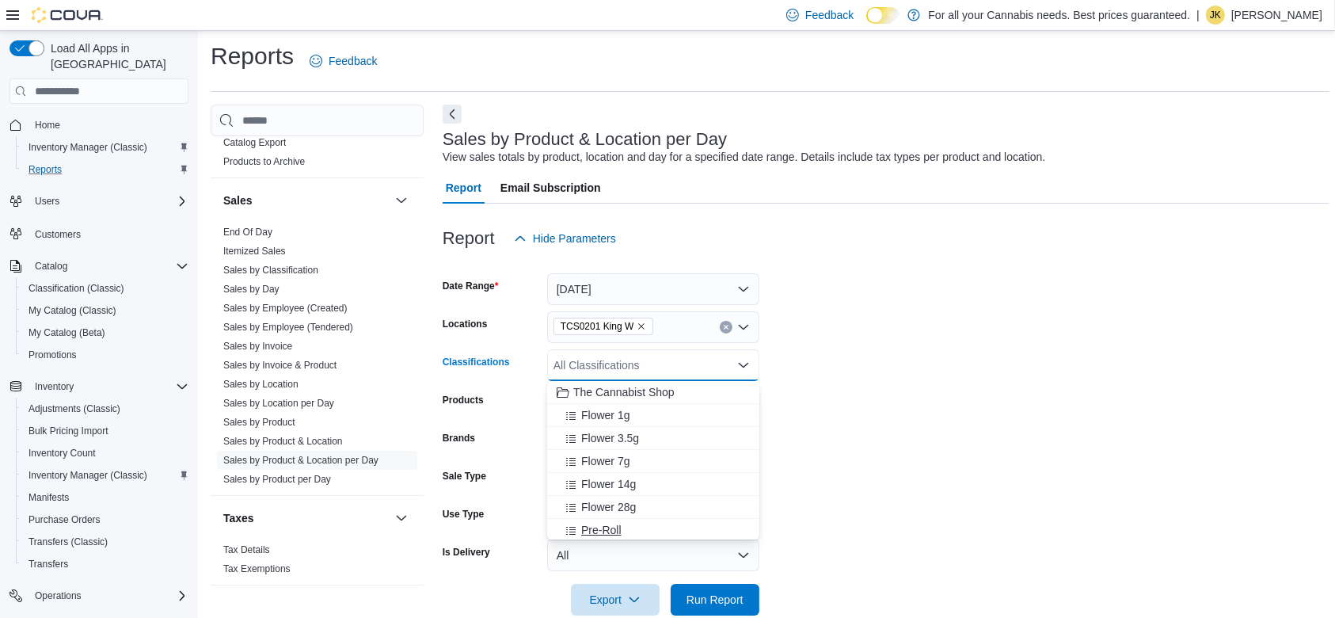
click at [628, 536] on div "Pre-Roll" at bounding box center [653, 530] width 193 height 16
click at [728, 581] on div at bounding box center [887, 624] width 888 height 19
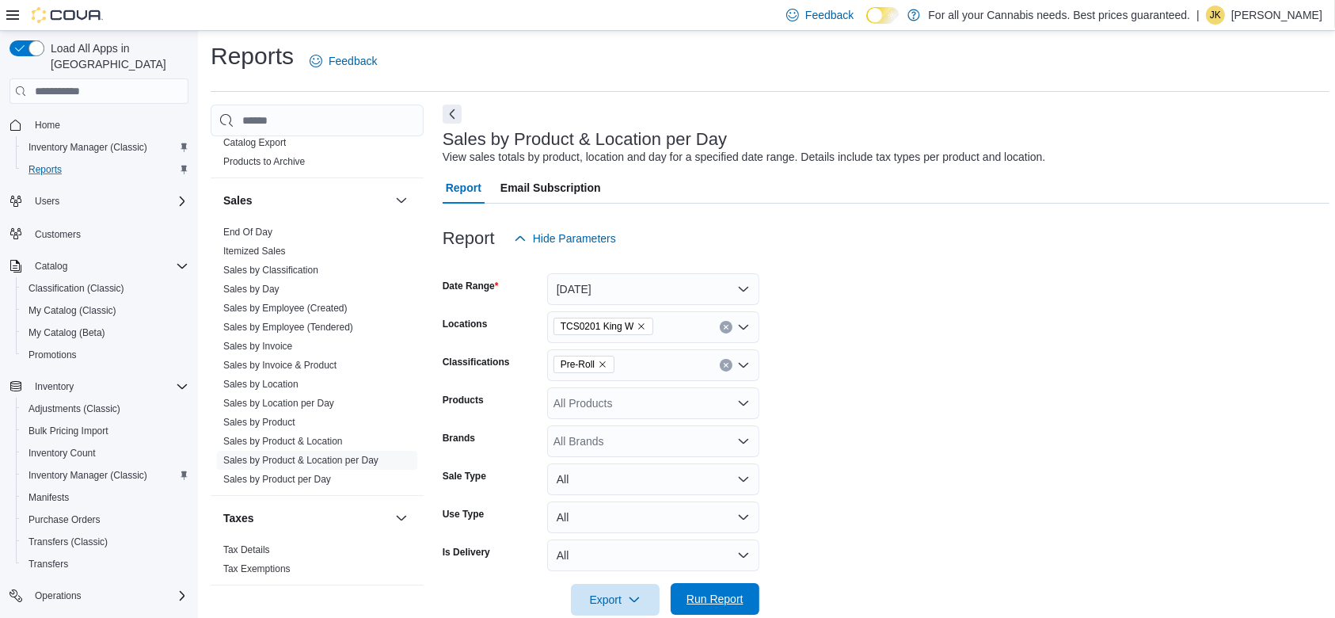
click at [729, 581] on span "Run Report" at bounding box center [714, 599] width 57 height 16
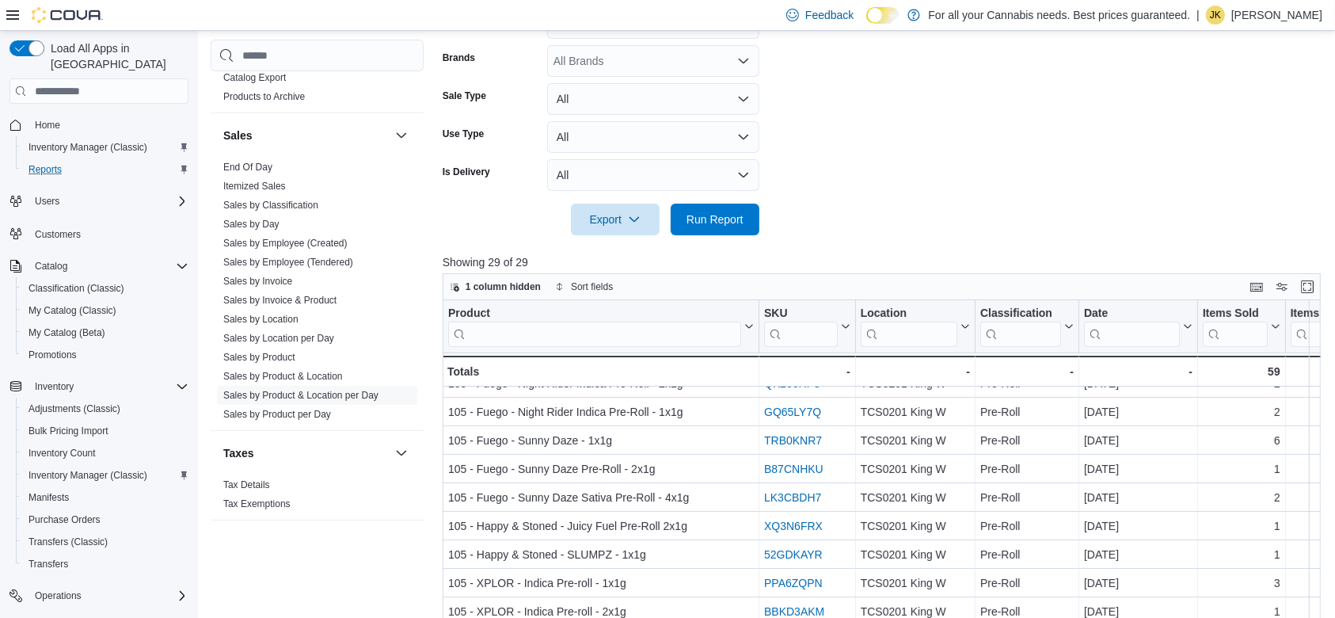
scroll to position [230, 0]
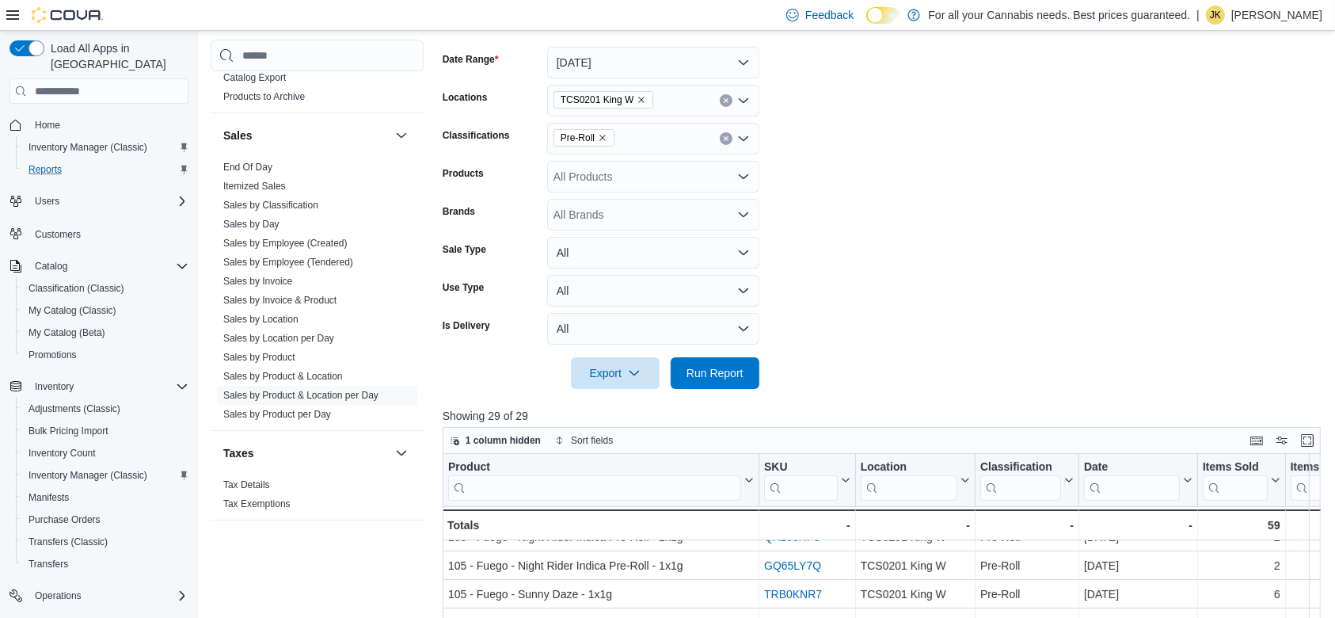
click at [725, 134] on button "Clear input" at bounding box center [726, 138] width 13 height 13
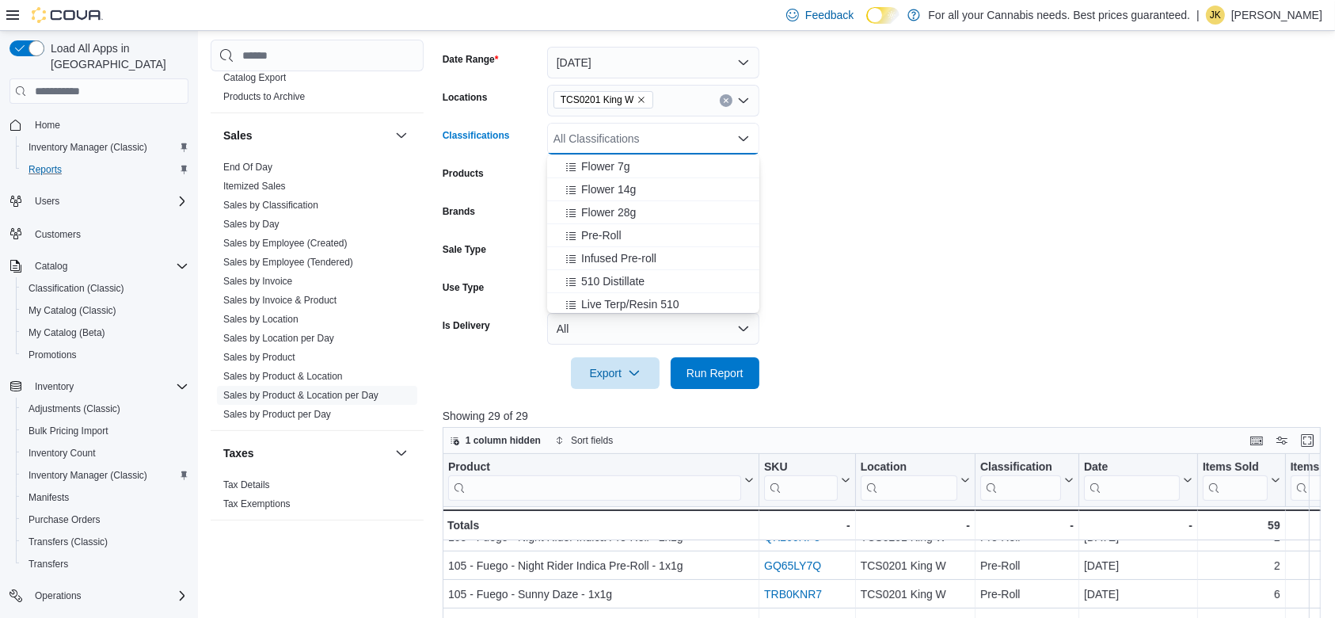
scroll to position [92, 0]
click at [652, 227] on span "Infused Pre-roll" at bounding box center [618, 234] width 75 height 16
click at [738, 375] on span "Run Report" at bounding box center [714, 372] width 57 height 16
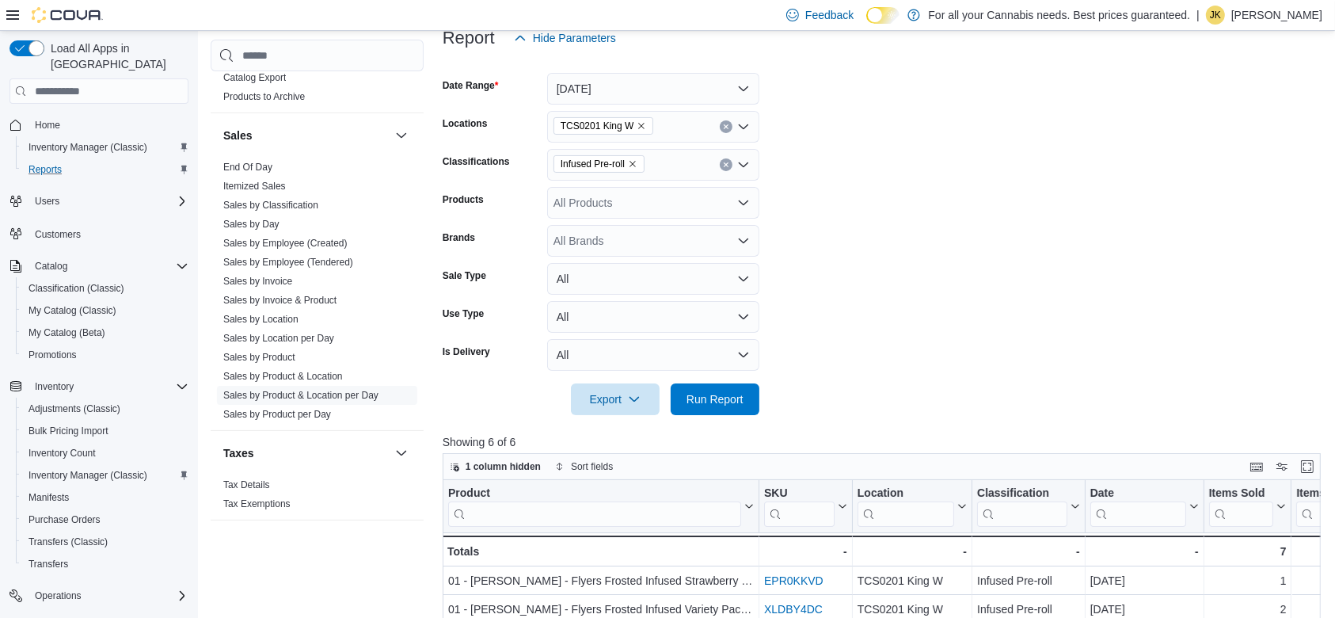
scroll to position [158, 0]
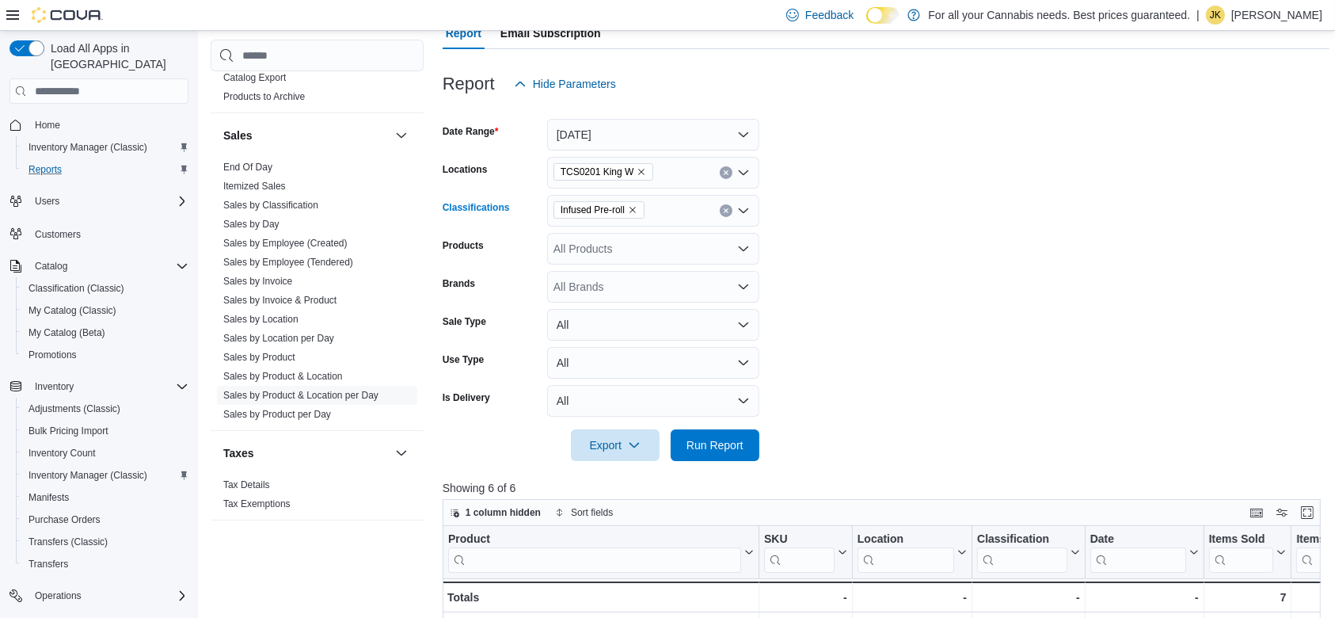
click at [726, 208] on icon "Clear input" at bounding box center [726, 210] width 6 height 6
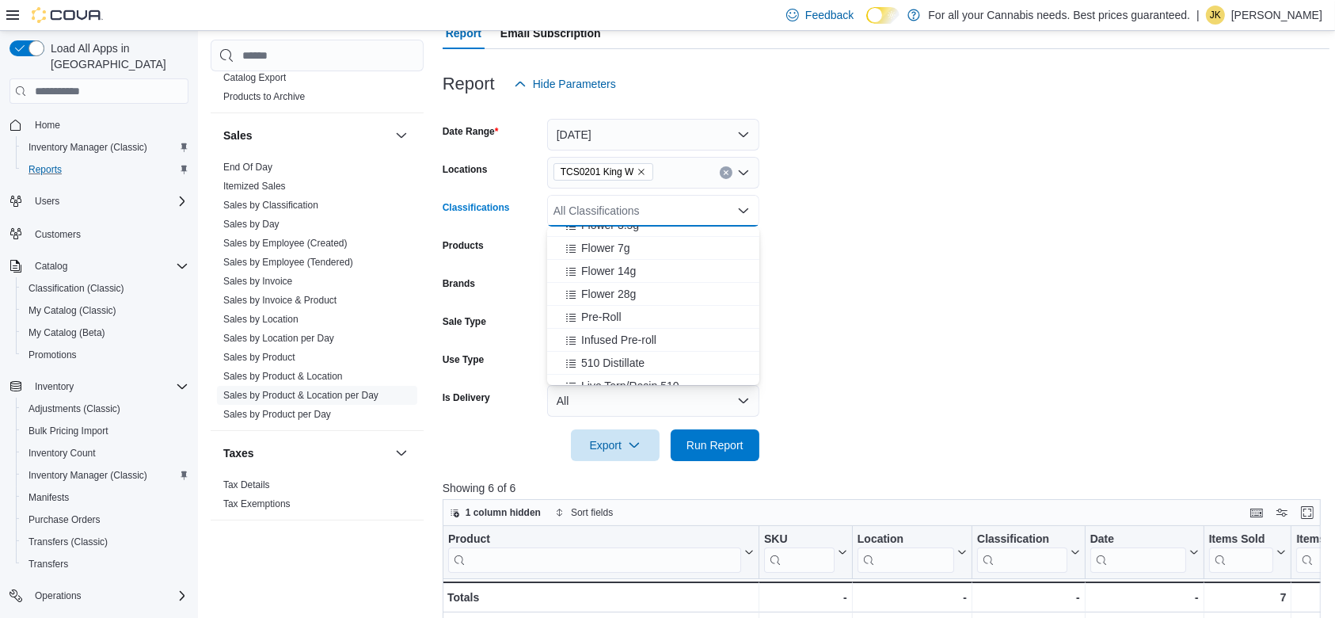
scroll to position [82, 0]
click at [661, 335] on div "510 Distillate" at bounding box center [653, 339] width 193 height 16
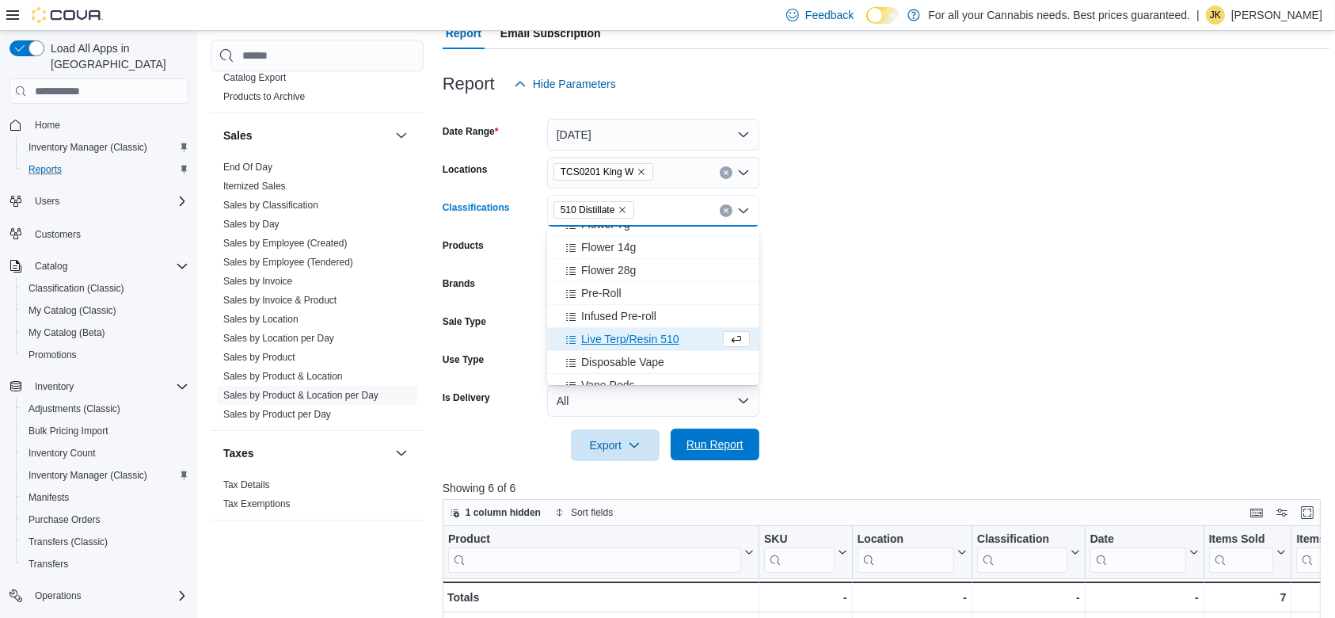
click at [695, 431] on span "Run Report" at bounding box center [715, 444] width 70 height 32
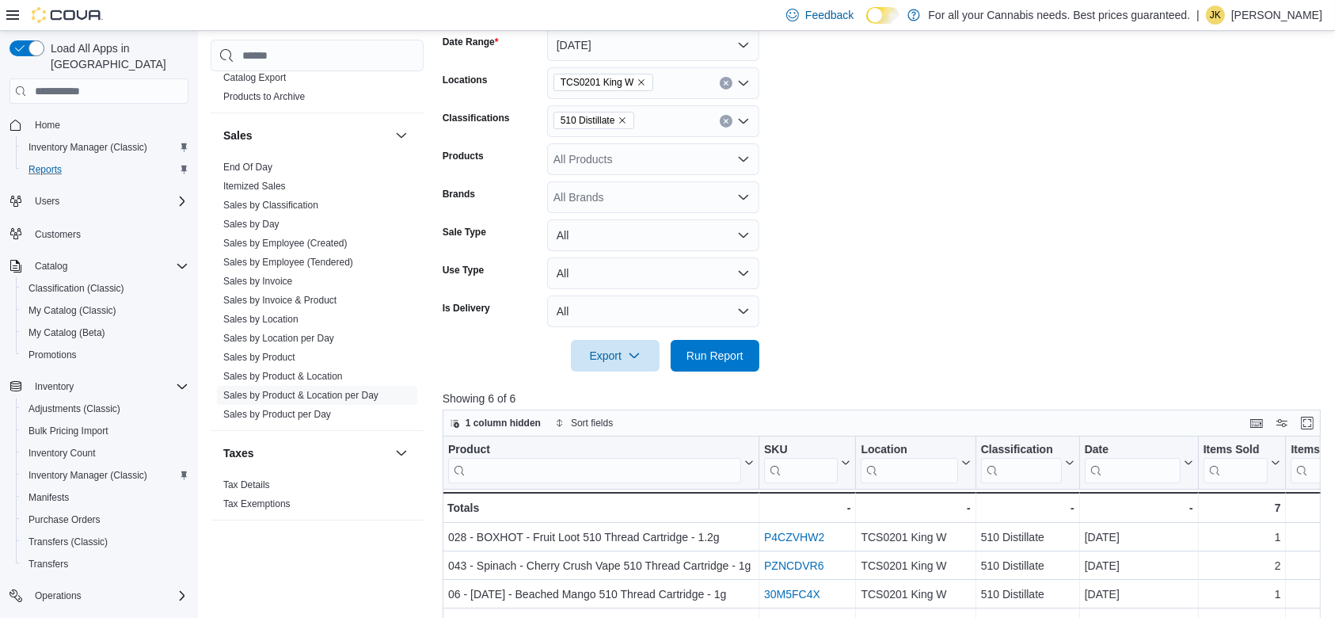
scroll to position [144, 0]
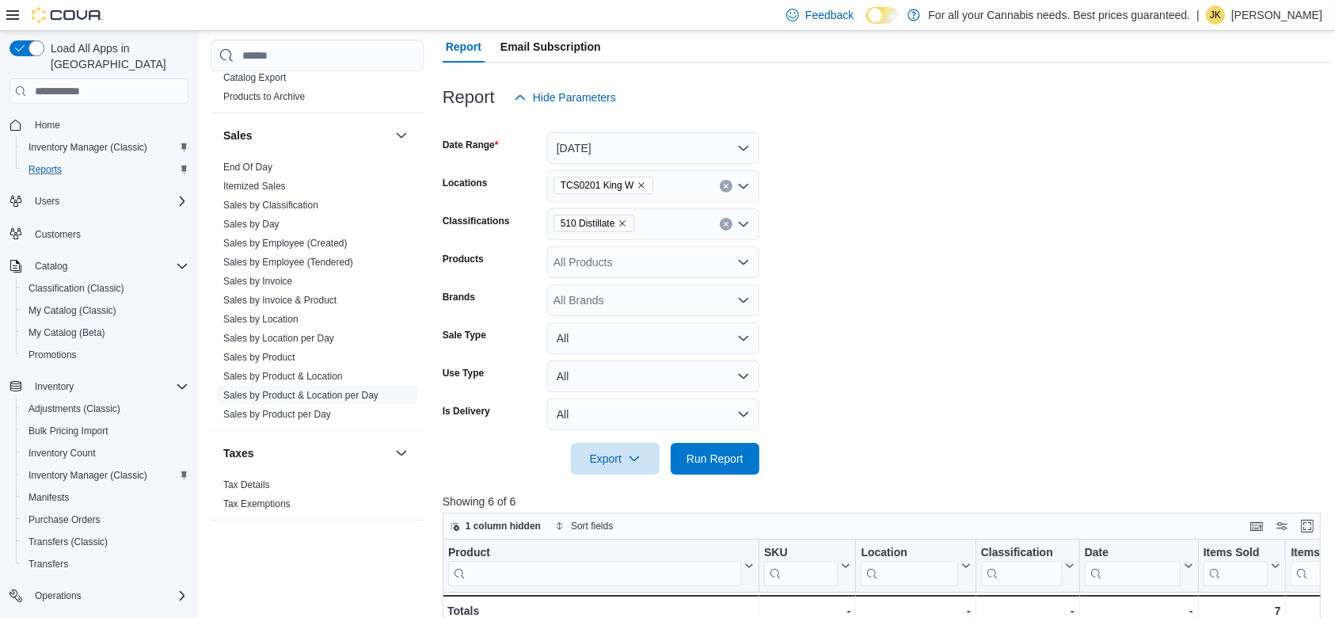
click at [723, 222] on icon "Clear input" at bounding box center [726, 224] width 6 height 6
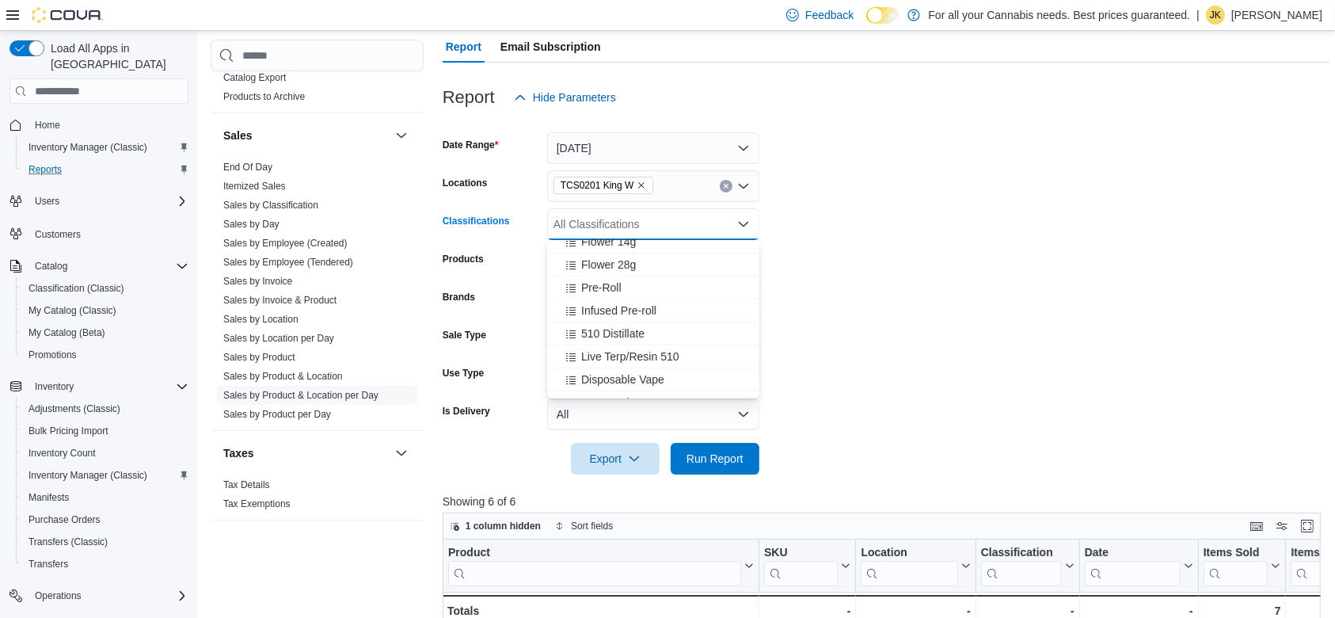
scroll to position [106, 0]
click at [683, 345] on div "Live Terp/Resin 510" at bounding box center [653, 352] width 193 height 16
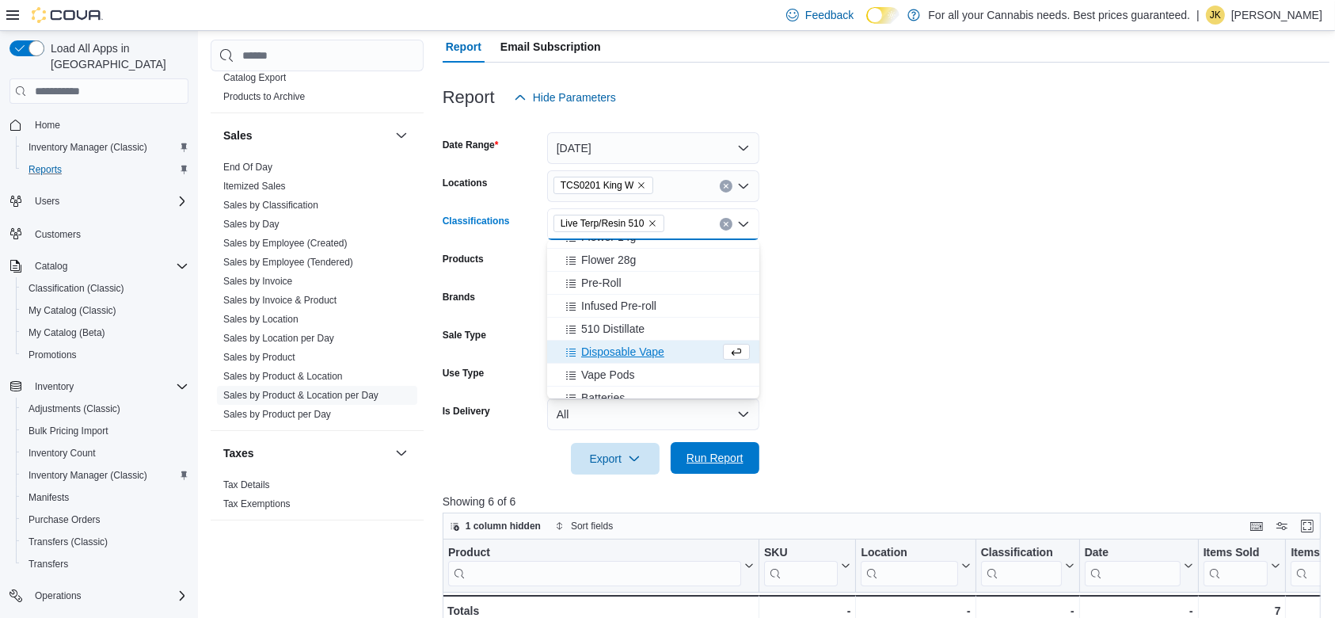
click at [702, 465] on span "Run Report" at bounding box center [714, 458] width 57 height 16
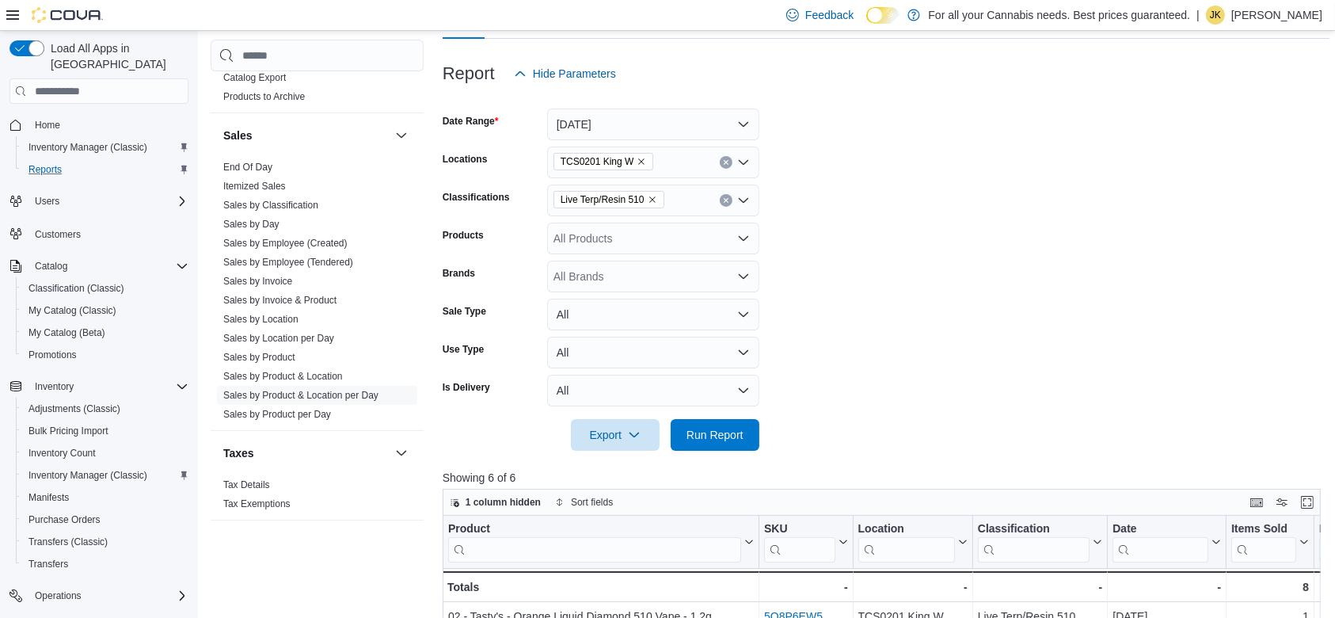
scroll to position [143, 0]
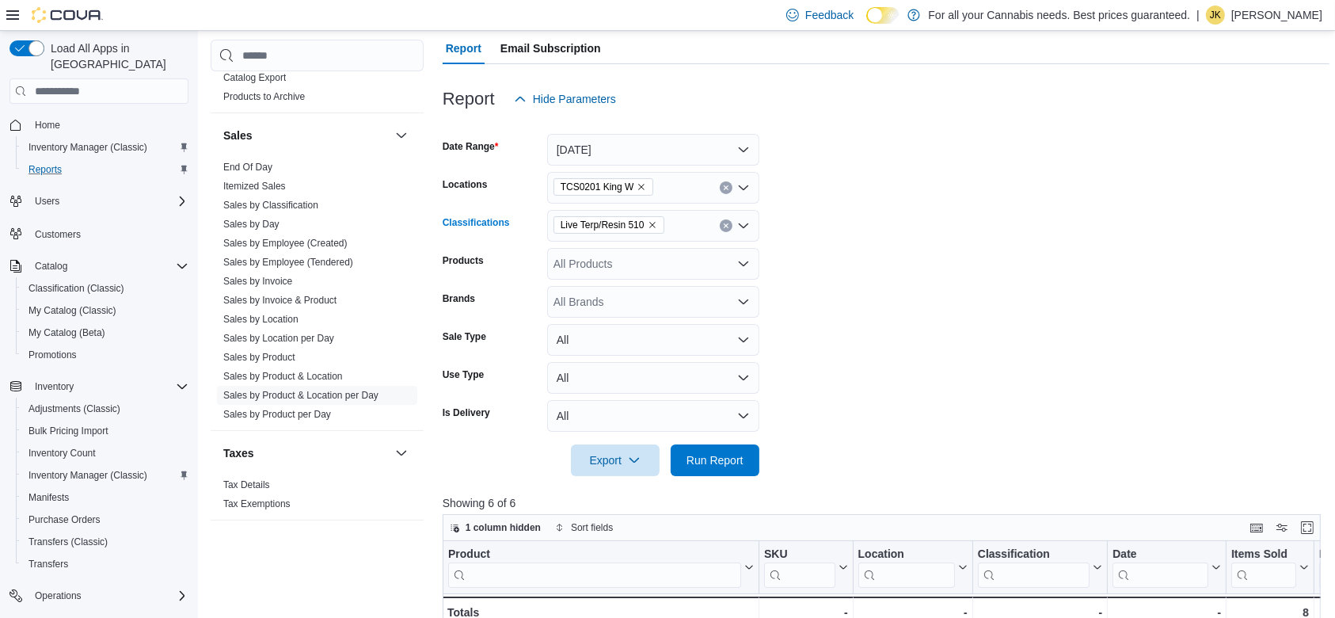
click at [723, 219] on button "Clear input" at bounding box center [726, 225] width 13 height 13
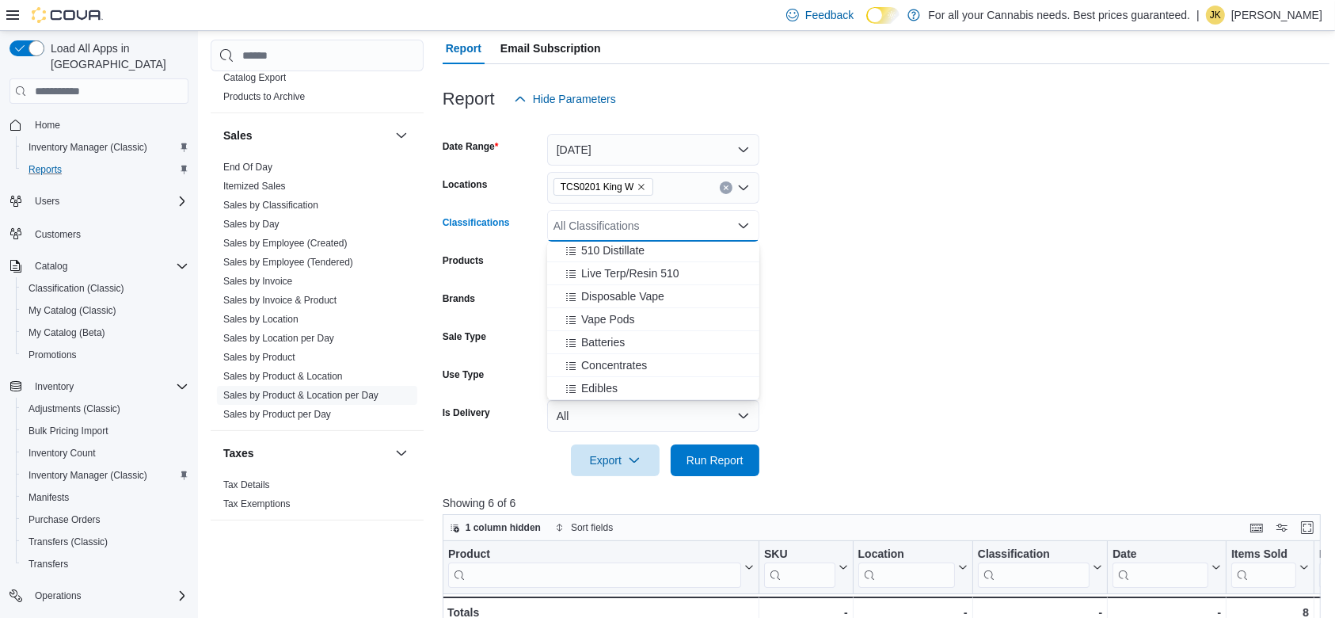
scroll to position [196, 0]
click at [656, 283] on span "Disposable Vape" at bounding box center [622, 286] width 83 height 16
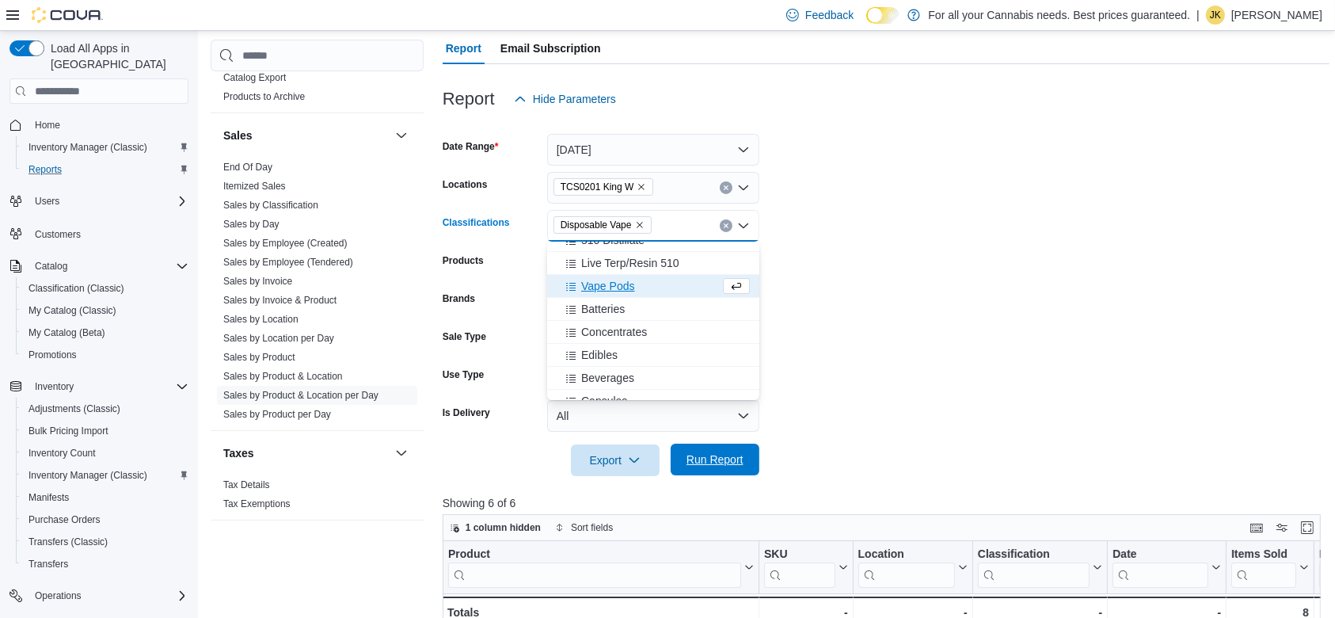
click at [754, 459] on button "Run Report" at bounding box center [715, 459] width 89 height 32
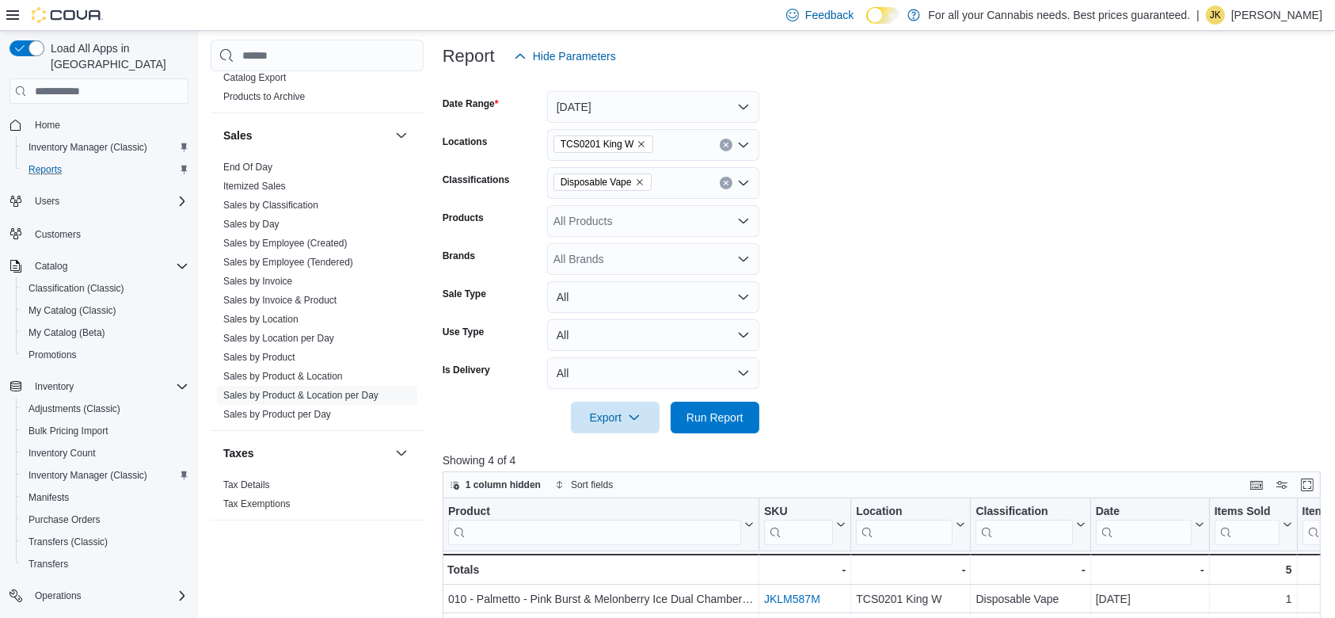
scroll to position [152, 0]
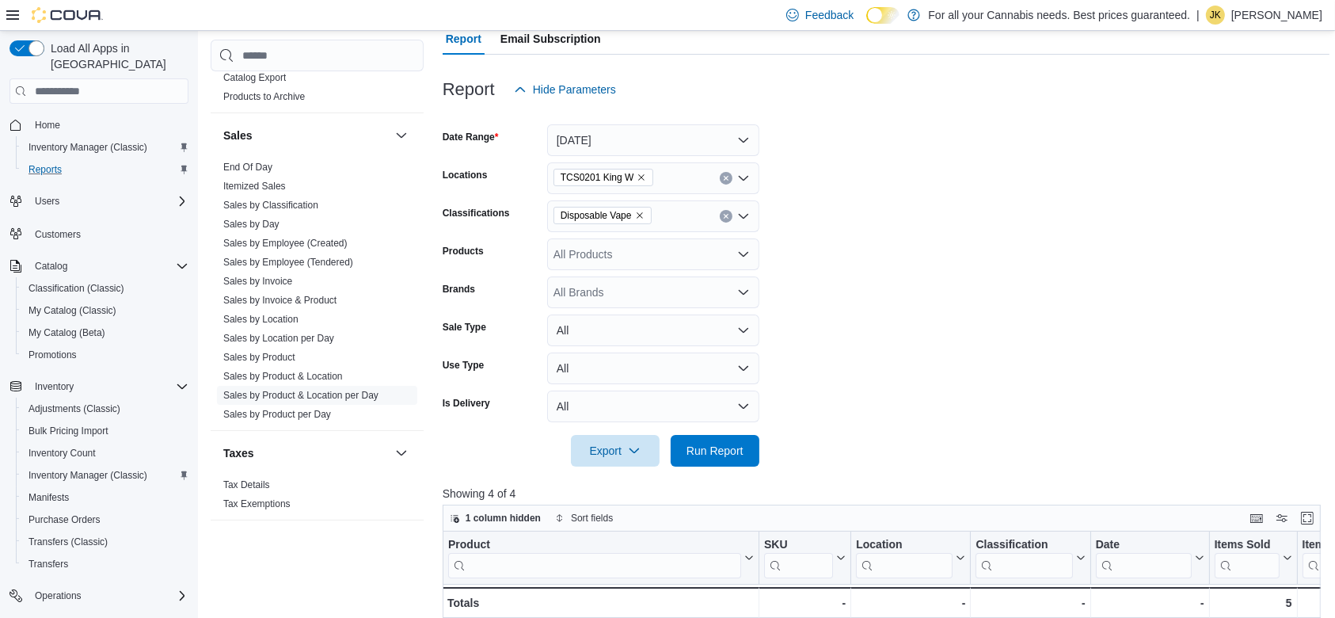
click at [722, 212] on button "Clear input" at bounding box center [726, 216] width 13 height 13
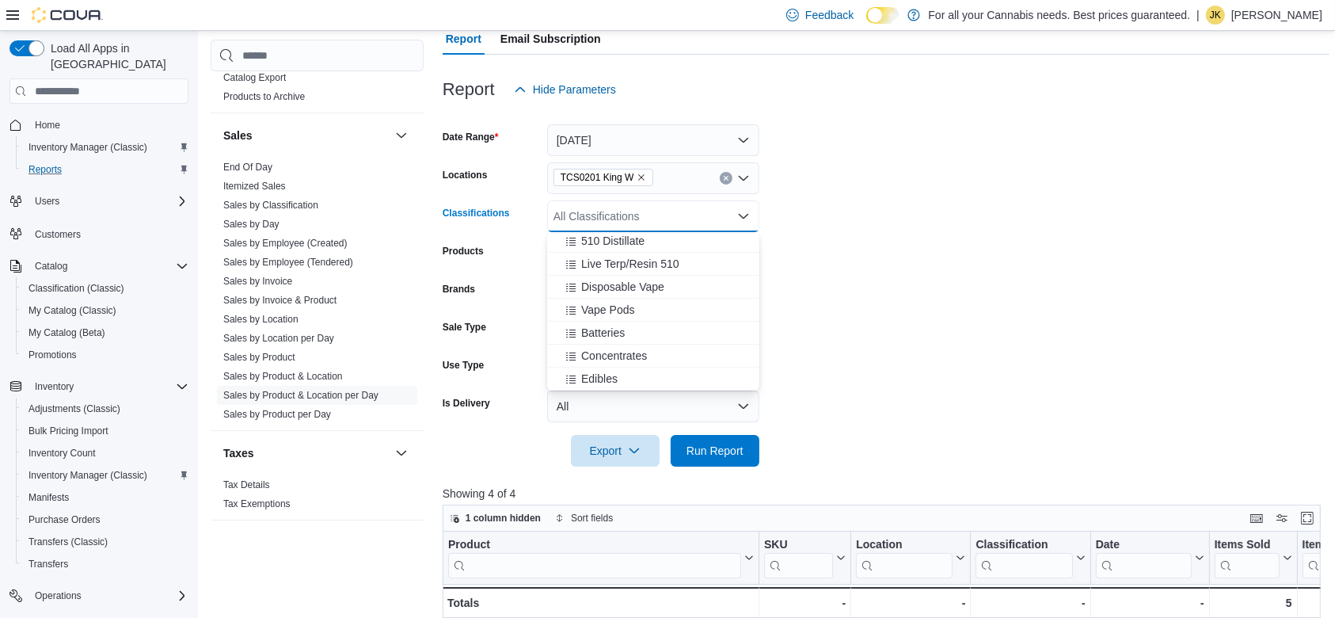
scroll to position [196, 0]
click at [627, 339] on span "Concentrates" at bounding box center [614, 345] width 66 height 16
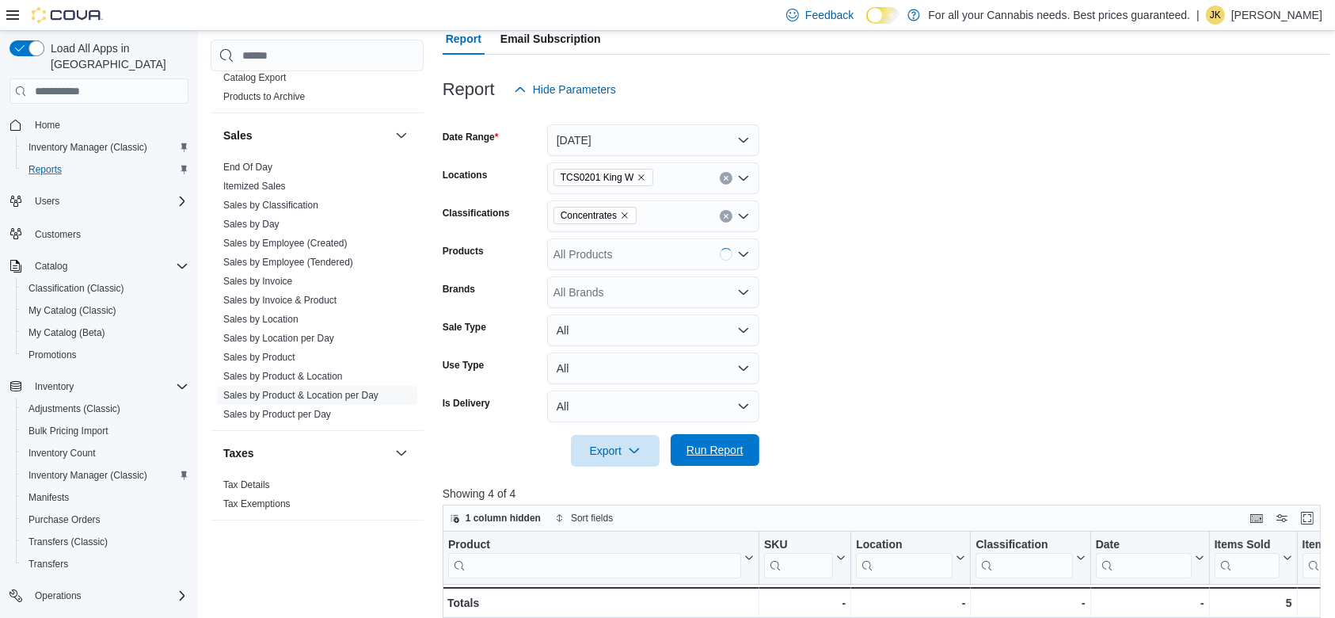
click at [726, 451] on span "Run Report" at bounding box center [714, 450] width 57 height 16
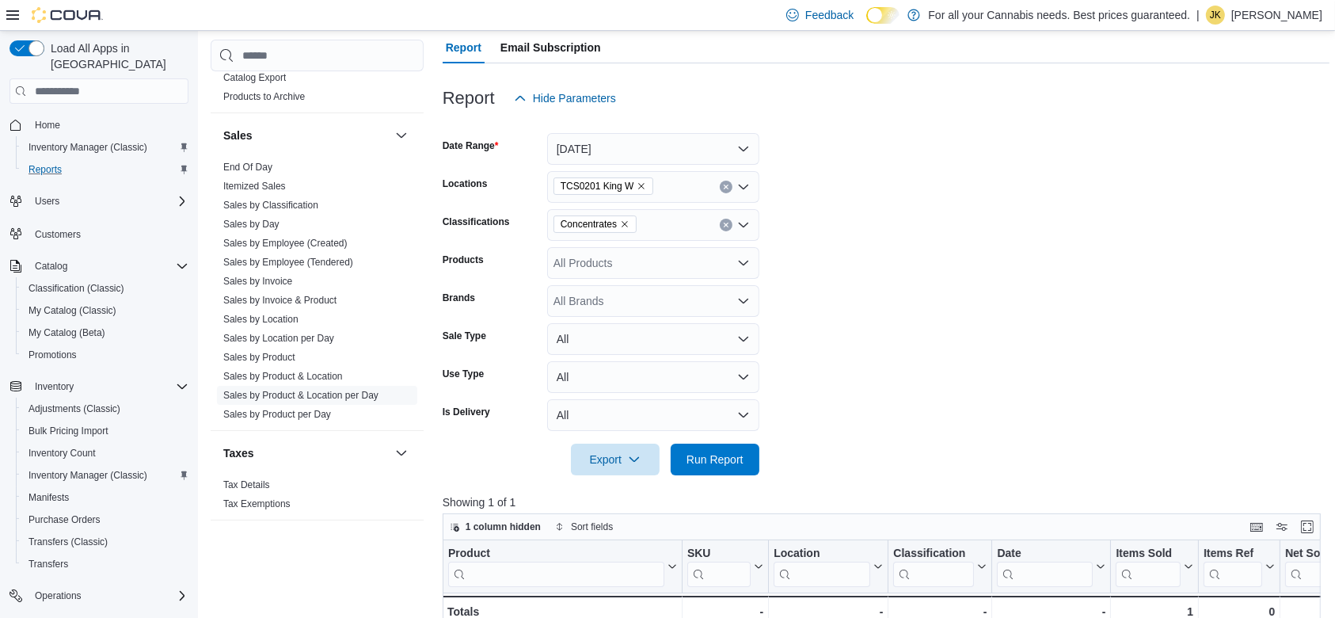
scroll to position [128, 0]
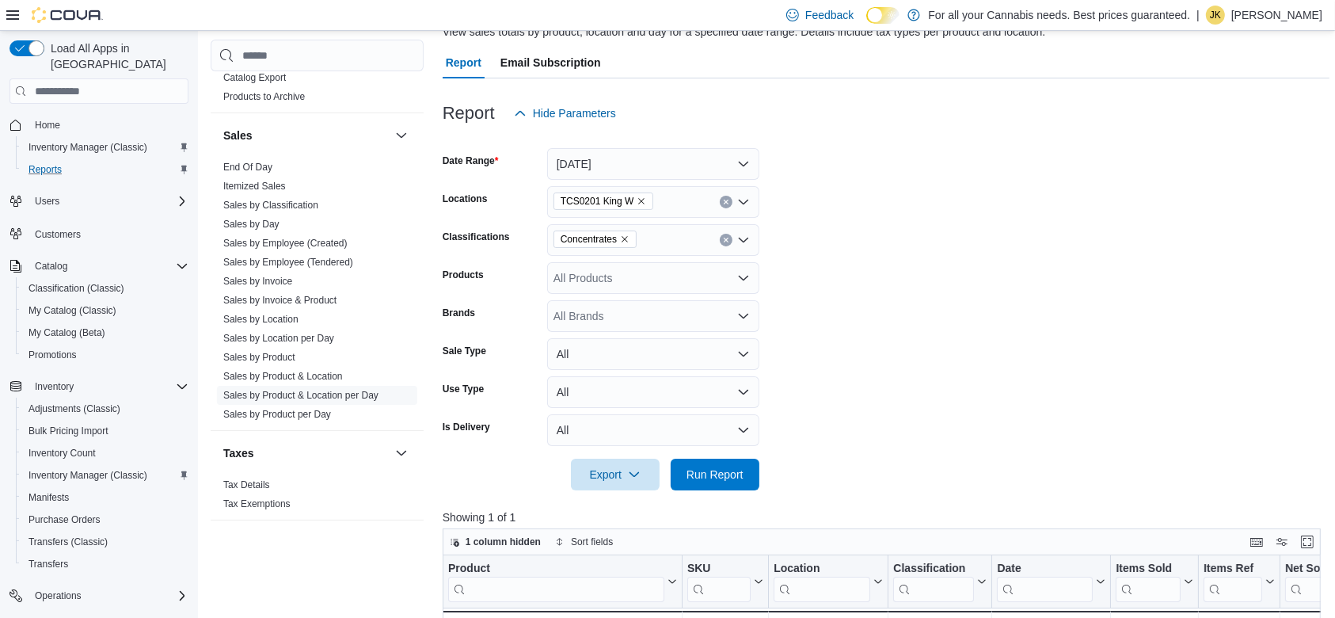
click at [726, 245] on button "Clear input" at bounding box center [726, 240] width 13 height 13
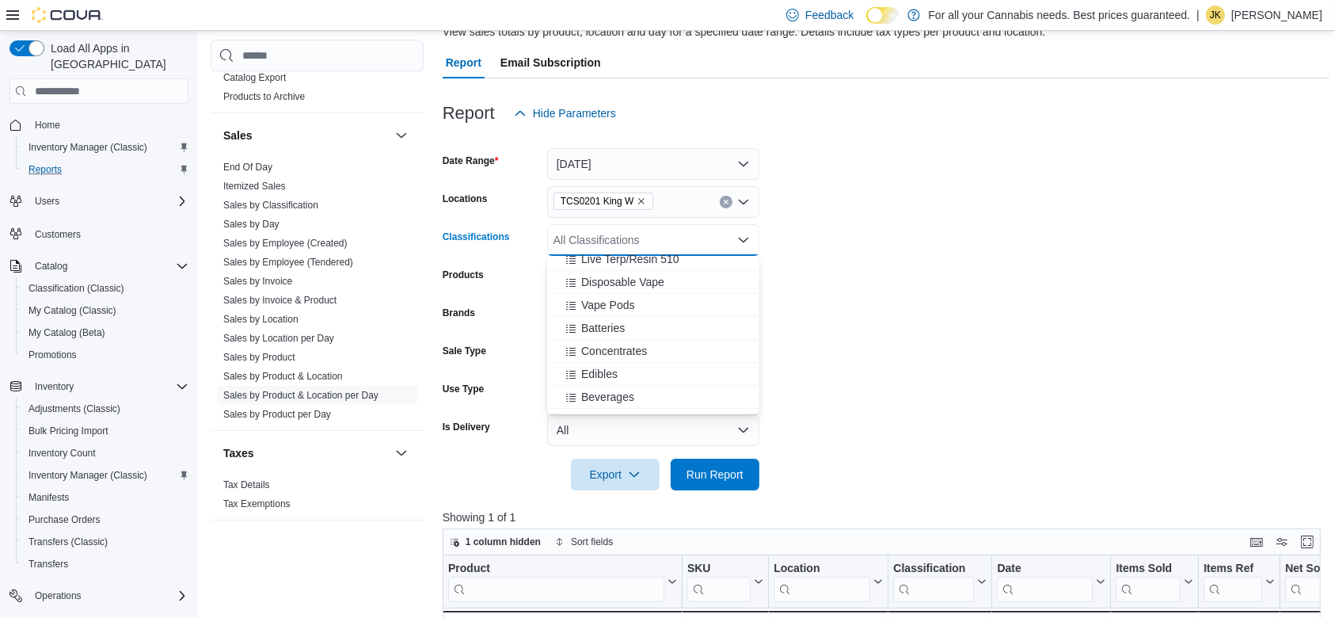
scroll to position [238, 0]
click at [709, 340] on button "Edibles" at bounding box center [653, 350] width 212 height 23
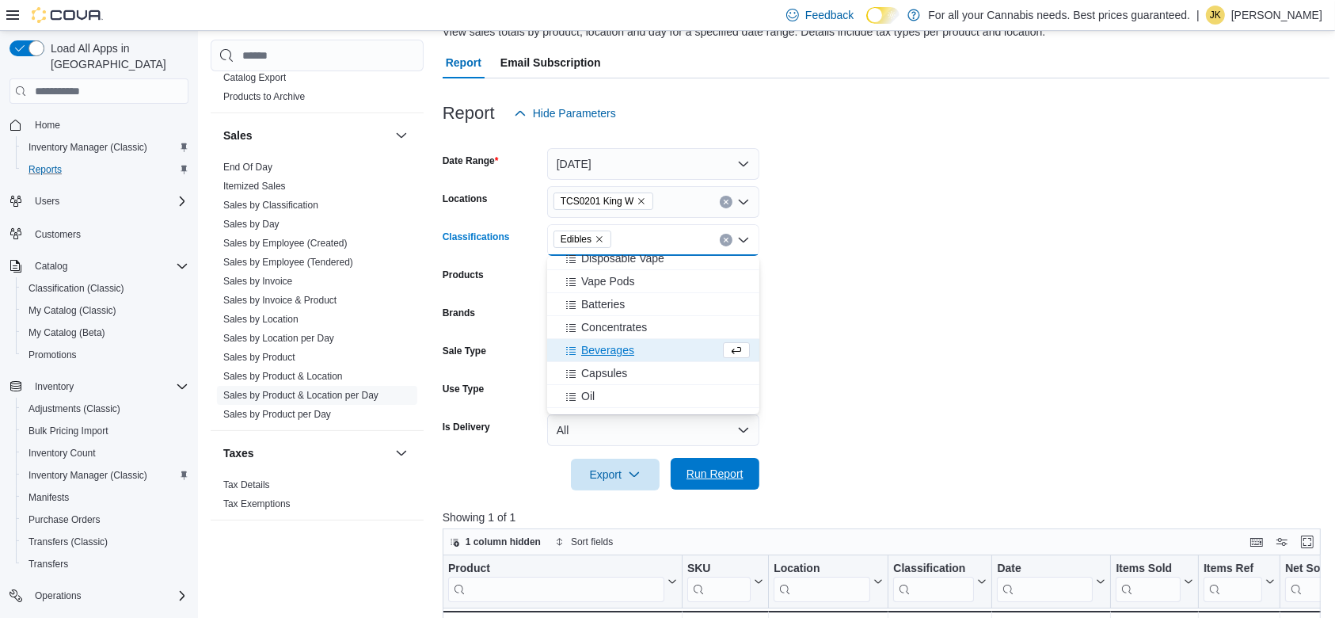
click at [729, 479] on span "Run Report" at bounding box center [714, 474] width 57 height 16
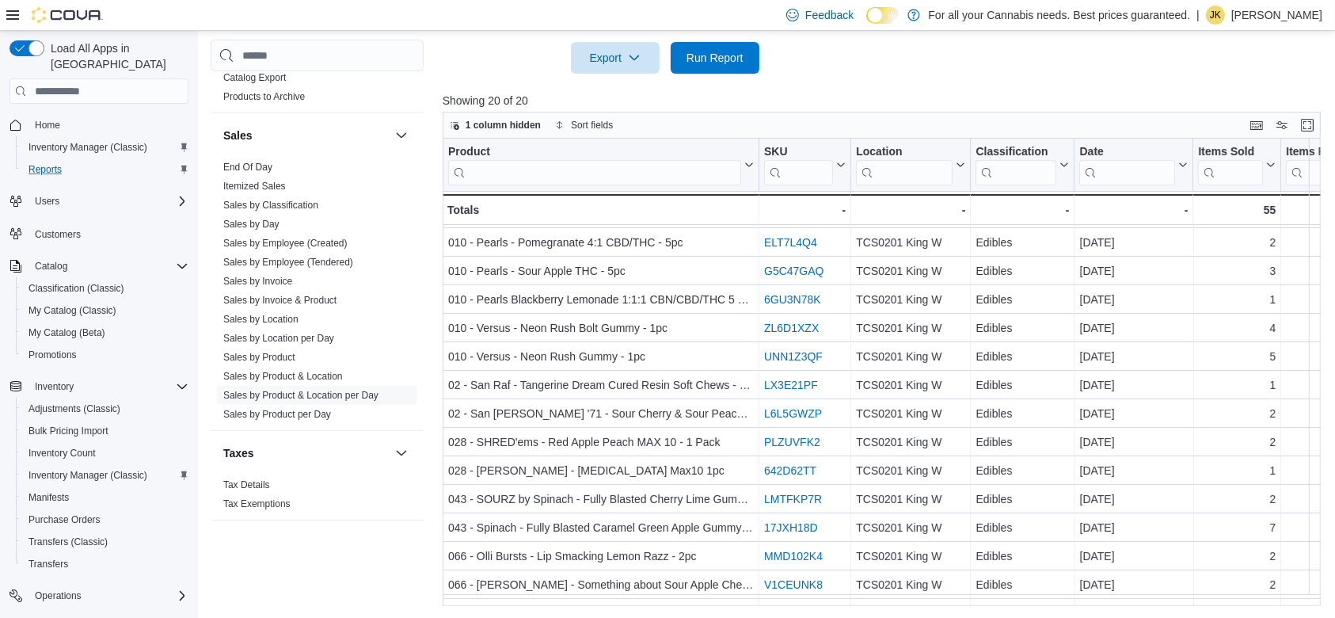
scroll to position [171, 0]
drag, startPoint x: 1330, startPoint y: 396, endPoint x: 1341, endPoint y: 415, distance: 22.0
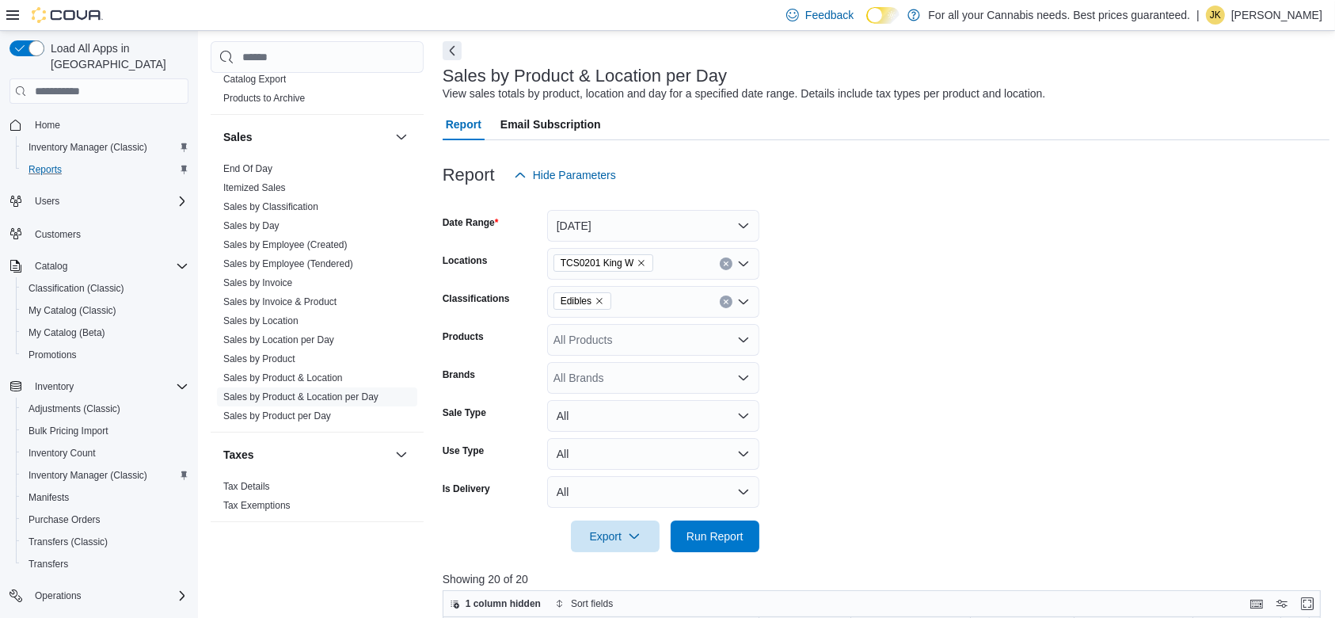
scroll to position [32, 0]
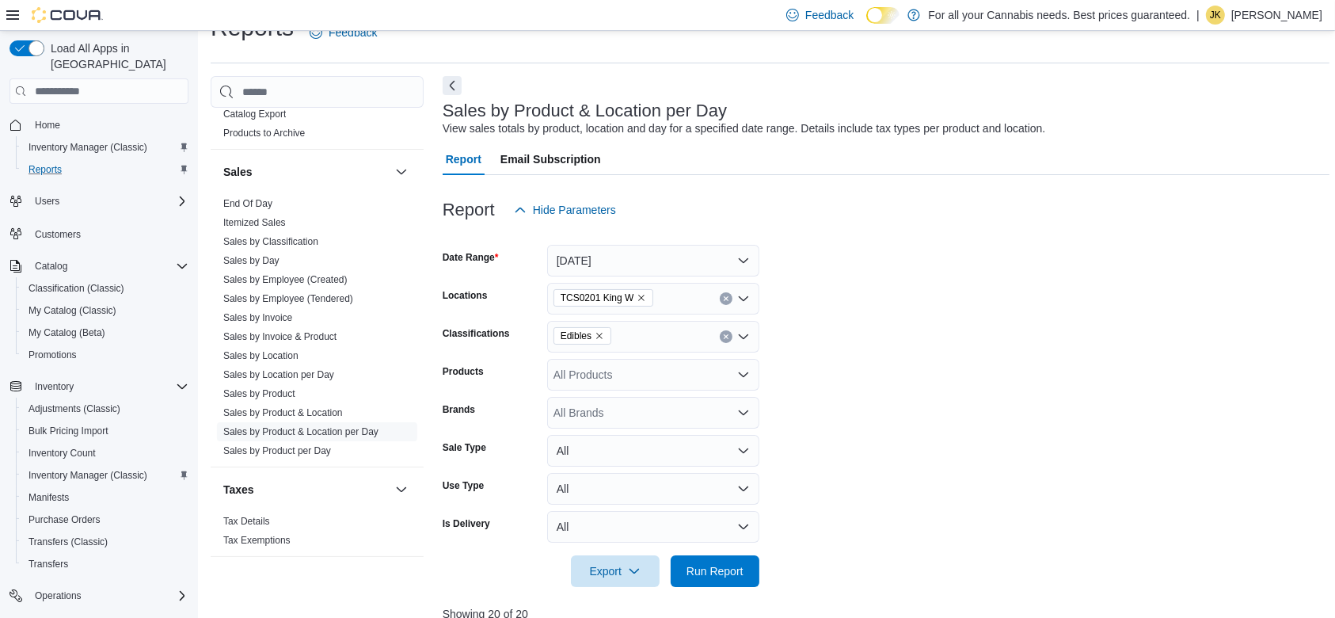
click at [728, 334] on icon "Clear input" at bounding box center [726, 336] width 4 height 4
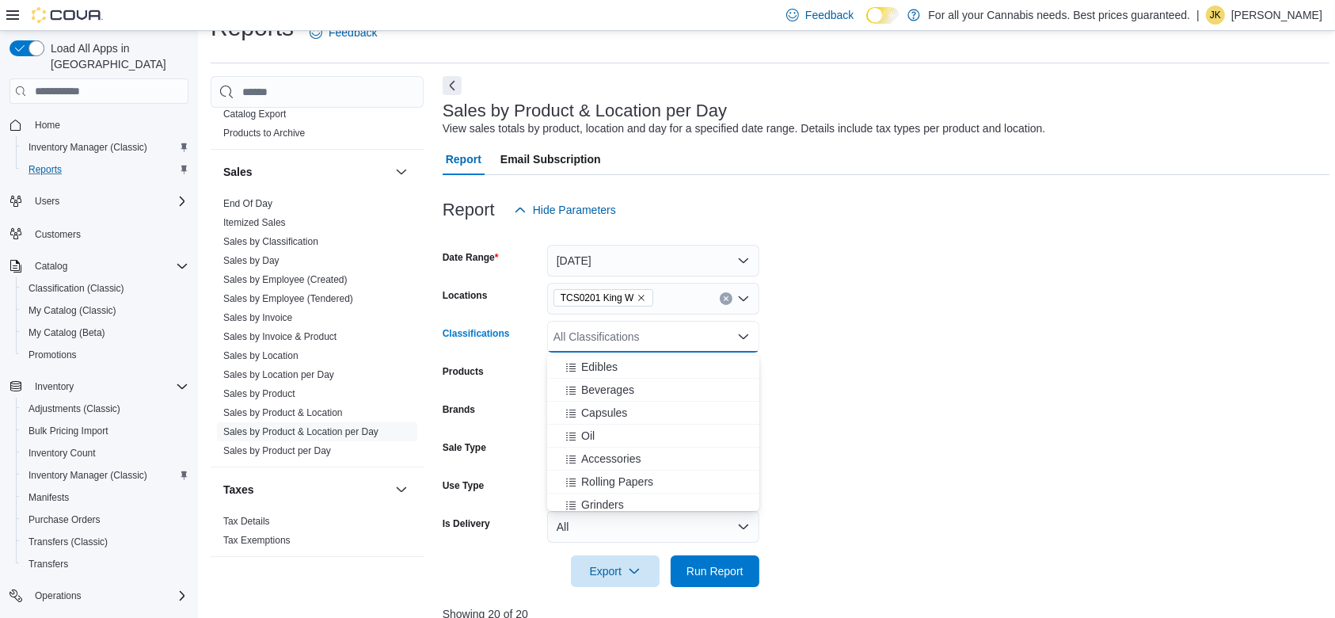
scroll to position [314, 0]
click at [653, 397] on div "Beverages" at bounding box center [653, 394] width 193 height 16
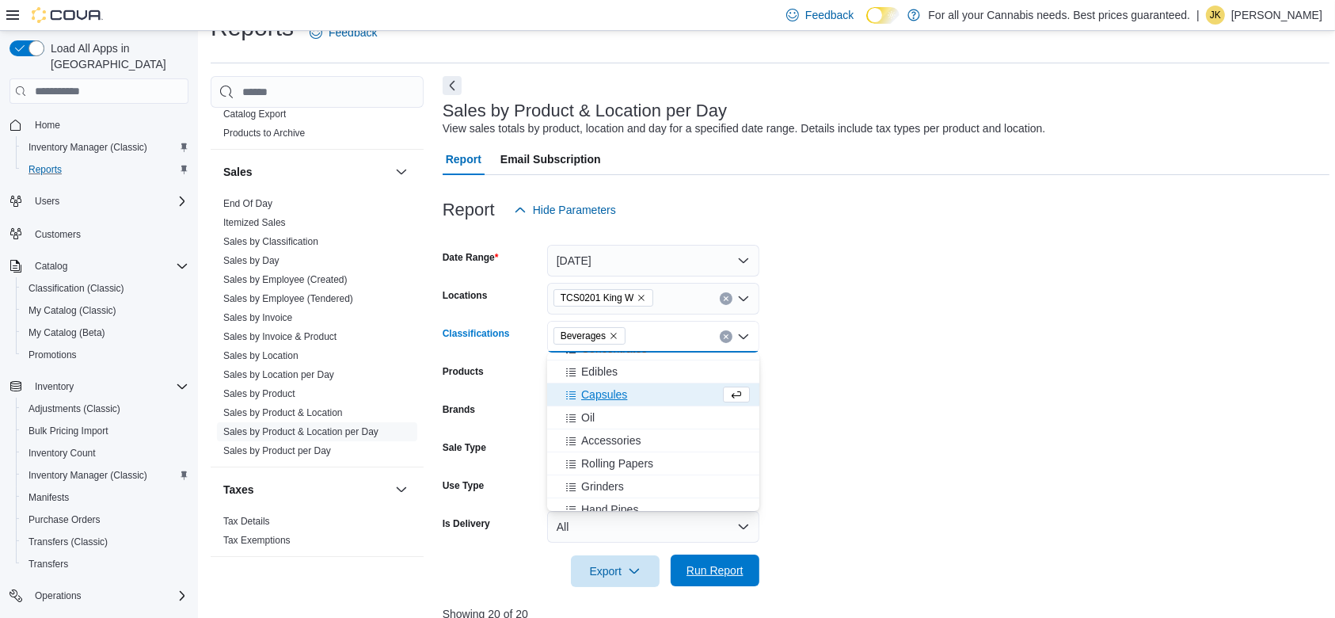
click at [747, 572] on span "Run Report" at bounding box center [715, 570] width 70 height 32
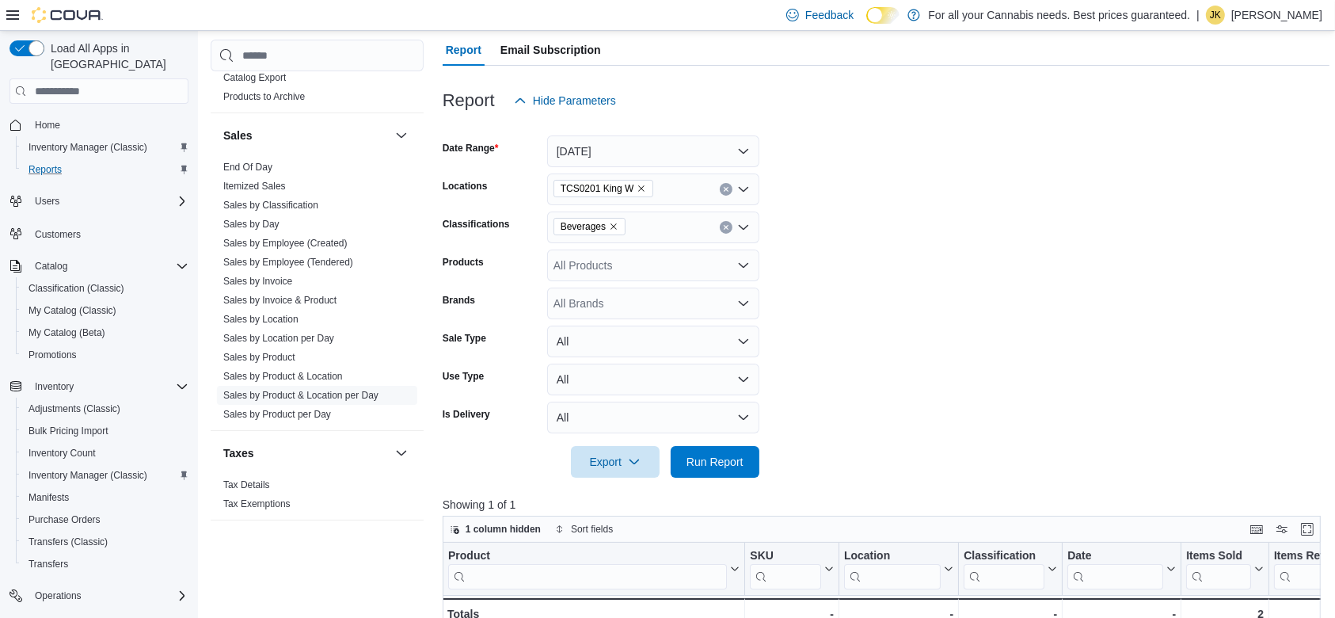
scroll to position [124, 0]
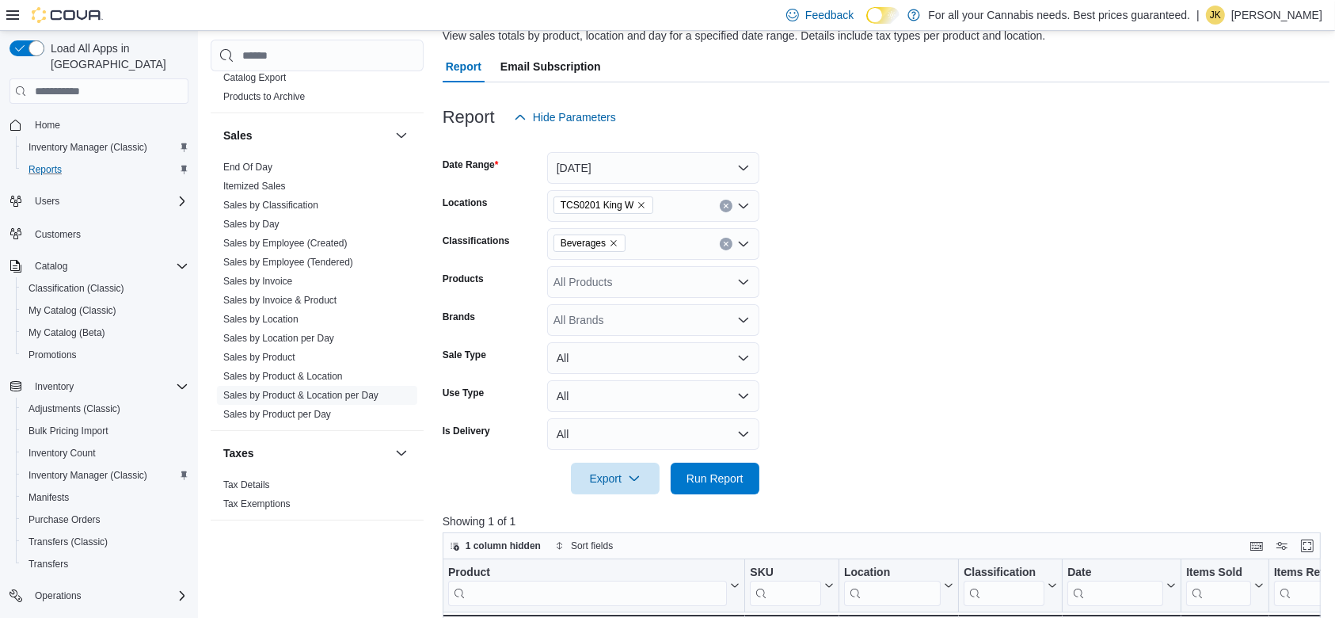
click at [725, 249] on button "Clear input" at bounding box center [726, 244] width 13 height 13
drag, startPoint x: 762, startPoint y: 290, endPoint x: 764, endPoint y: 299, distance: 9.0
click at [764, 299] on form "Date Range [DATE] Locations TCS0201 King W Classifications All Classifications …" at bounding box center [887, 313] width 888 height 361
click at [674, 234] on div "All Classifications" at bounding box center [653, 244] width 212 height 32
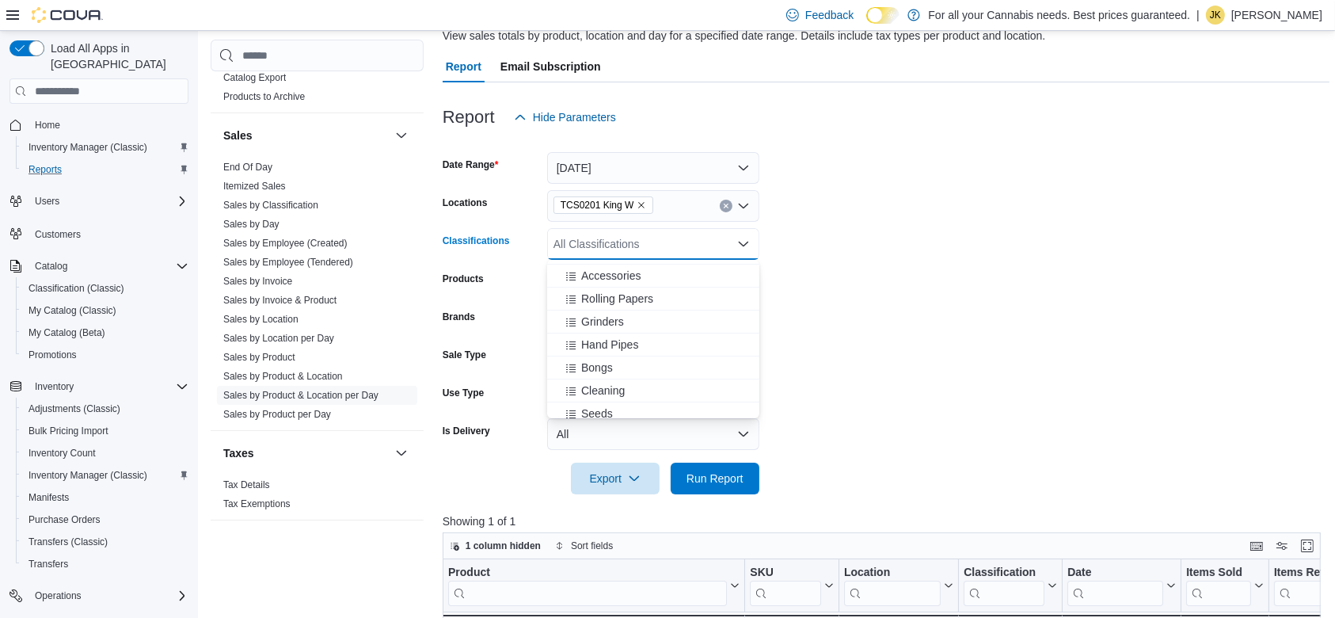
scroll to position [442, 0]
drag, startPoint x: 747, startPoint y: 350, endPoint x: 760, endPoint y: 351, distance: 13.5
click at [760, 351] on body "Feedback Dark Mode For all your Cannabis needs. Best prices guaranteed. | JK [P…" at bounding box center [667, 457] width 1335 height 1163
click at [655, 298] on div "Capsules" at bounding box center [653, 299] width 193 height 16
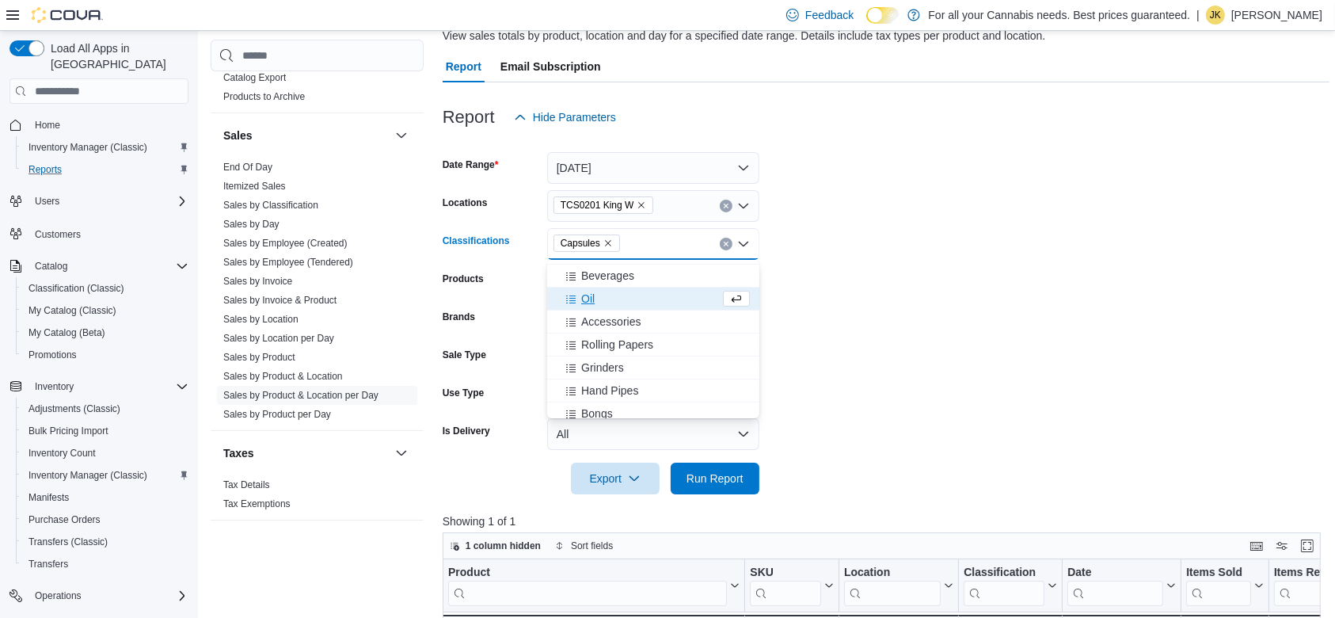
click at [637, 302] on div "Oil" at bounding box center [638, 299] width 163 height 16
click at [737, 467] on span "Run Report" at bounding box center [715, 478] width 70 height 32
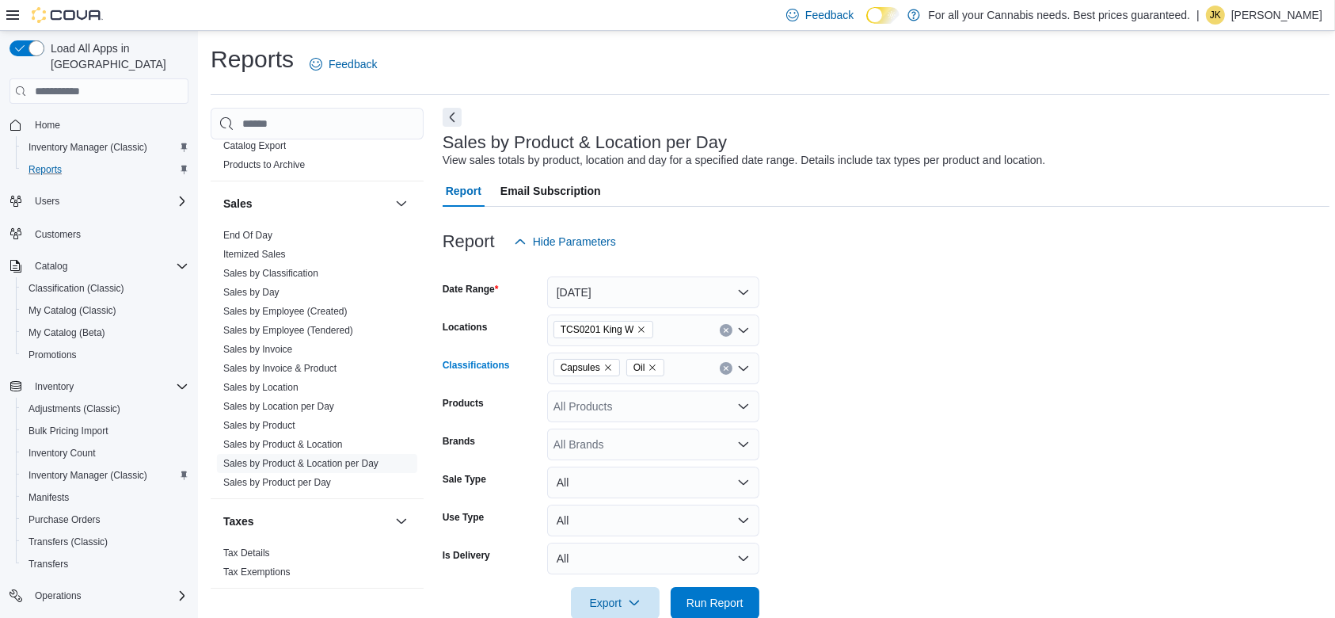
click at [723, 367] on icon "Clear input" at bounding box center [726, 368] width 6 height 6
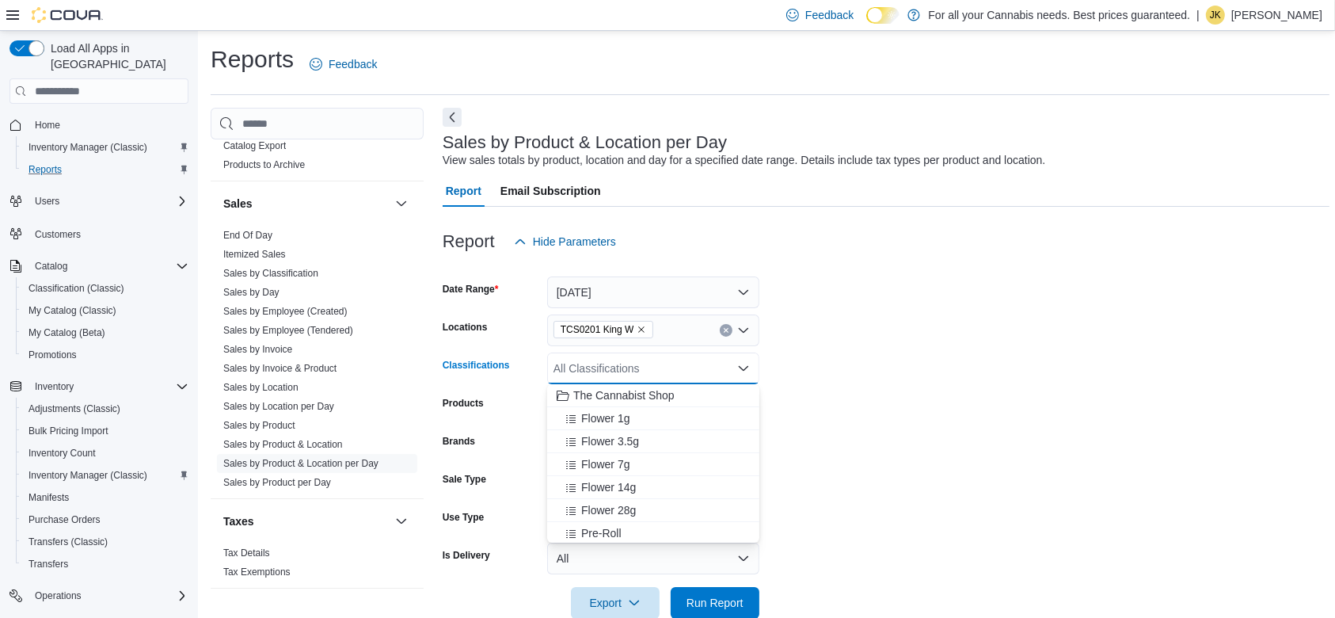
click at [724, 326] on button "Clear input" at bounding box center [726, 330] width 13 height 13
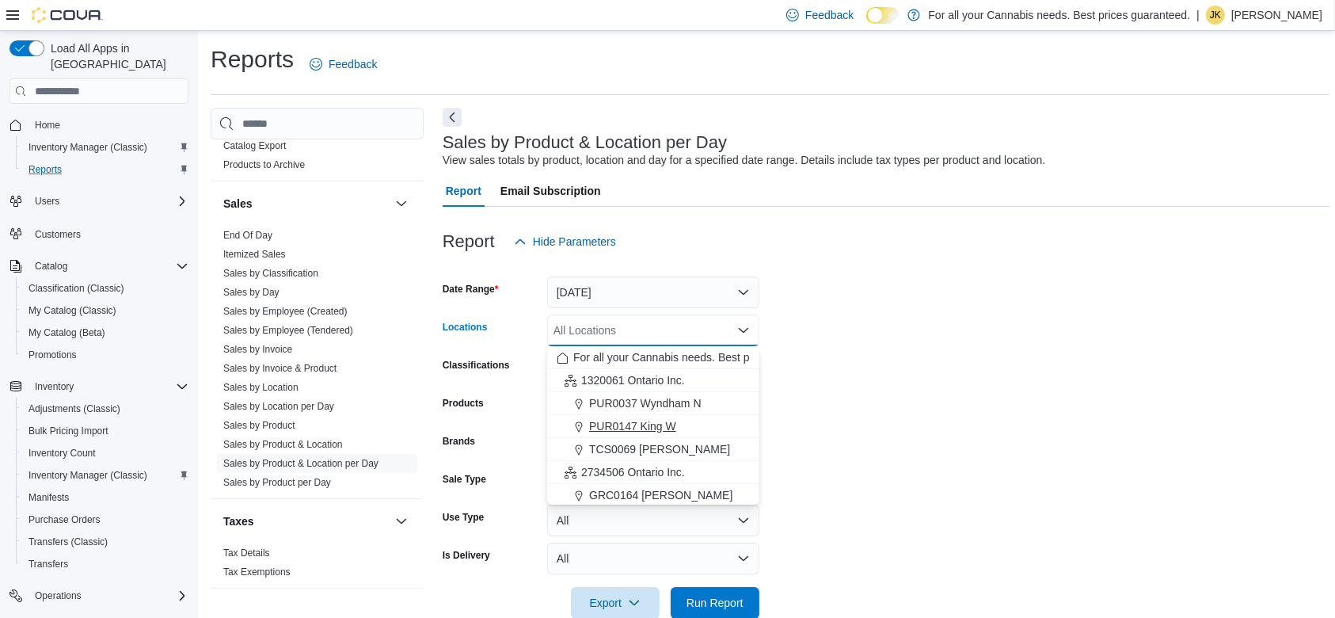
click at [675, 423] on span "PUR0147 King W" at bounding box center [632, 426] width 87 height 16
click at [764, 386] on form "Date Range [DATE] Locations PUR0147 [GEOGRAPHIC_DATA] box. Selected. PUR0147 Ki…" at bounding box center [887, 437] width 888 height 361
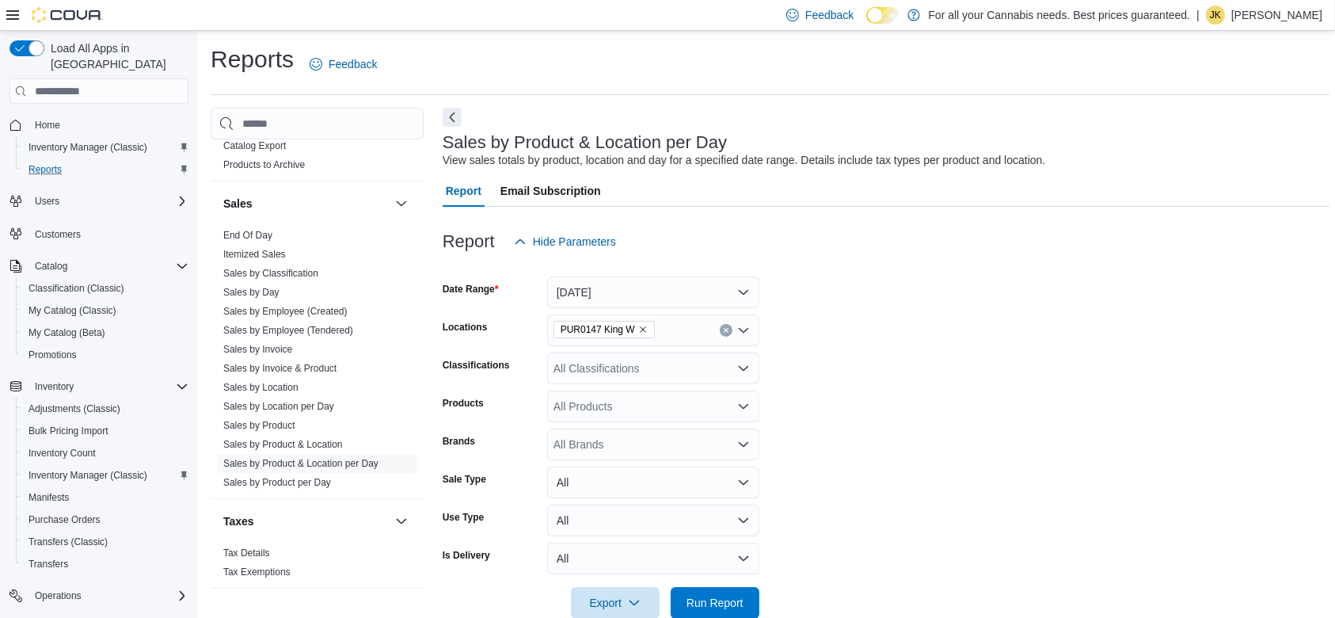
click at [616, 371] on div "All Classifications" at bounding box center [653, 368] width 212 height 32
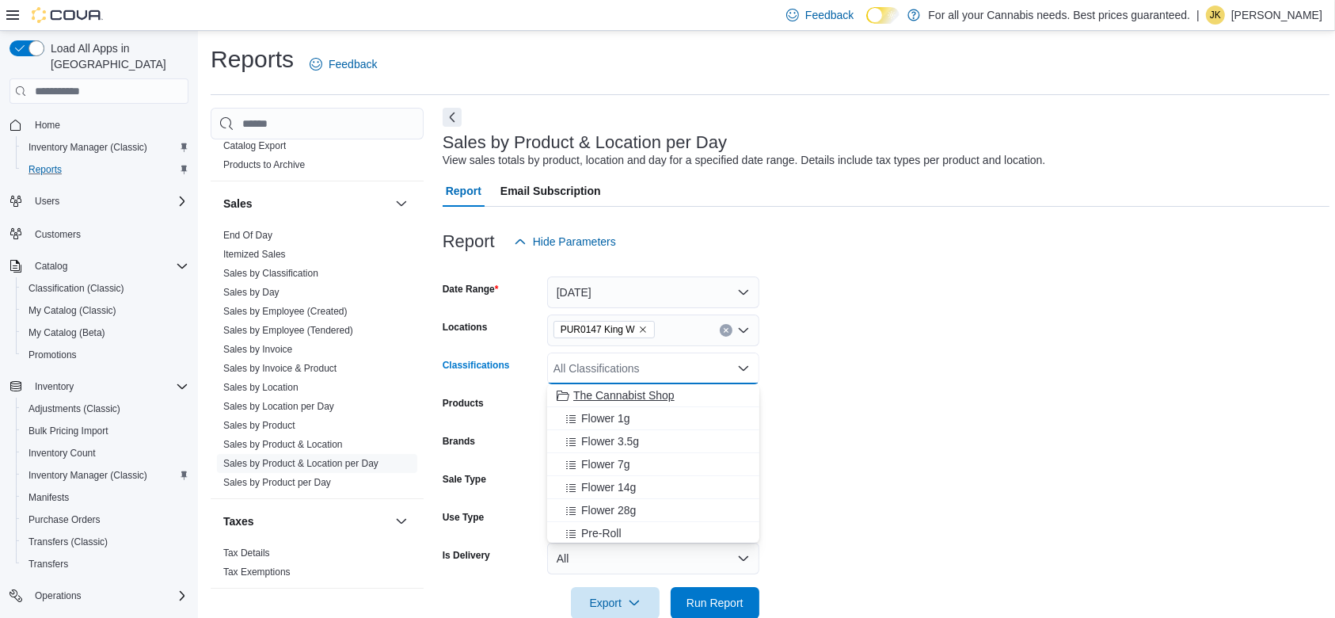
click at [608, 394] on span "The Cannabist Shop" at bounding box center [623, 395] width 101 height 16
click at [744, 581] on span "Run Report" at bounding box center [715, 603] width 70 height 32
